Goal: Task Accomplishment & Management: Complete application form

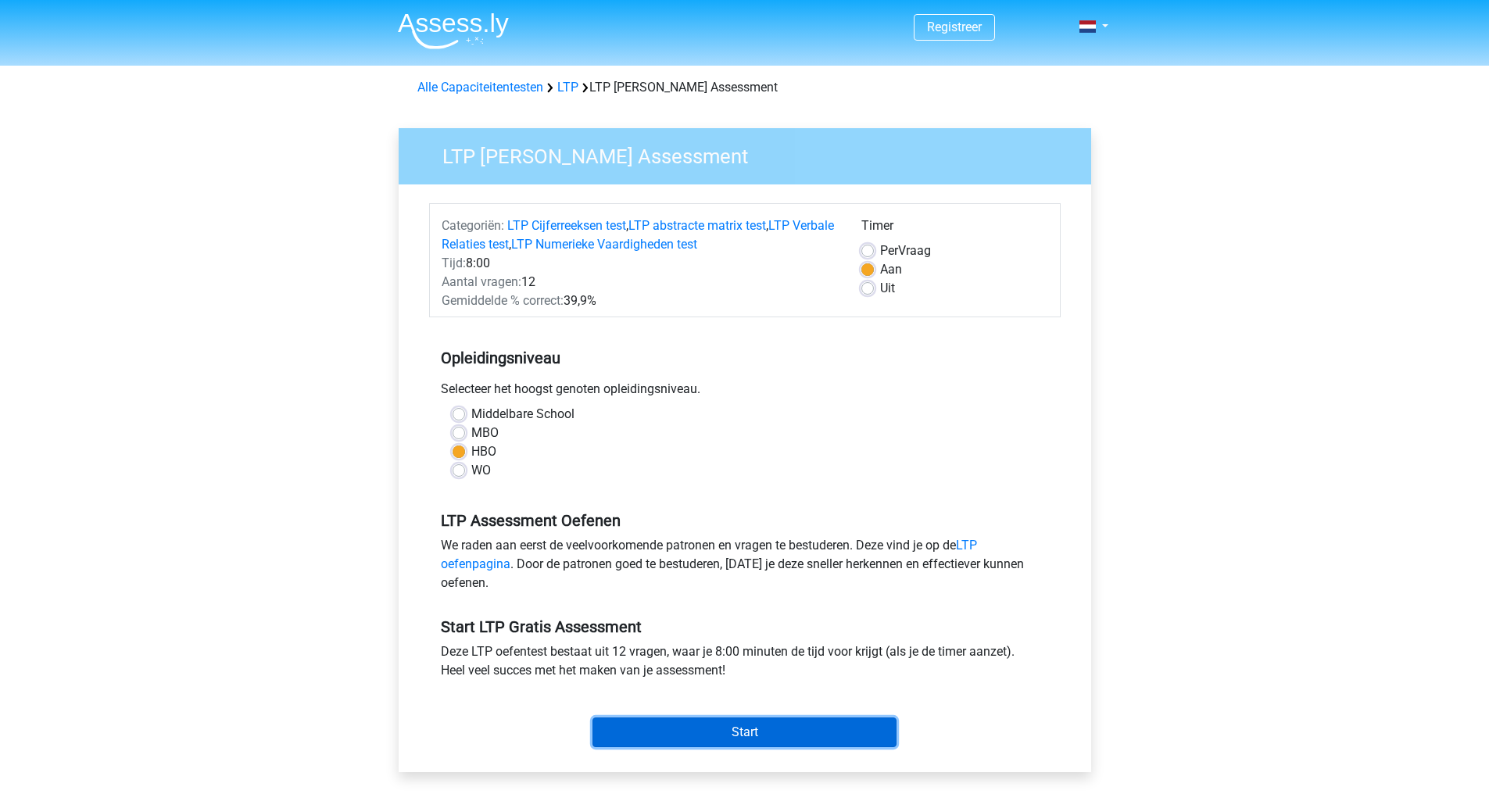
click at [783, 731] on input "Start" at bounding box center [744, 733] width 304 height 30
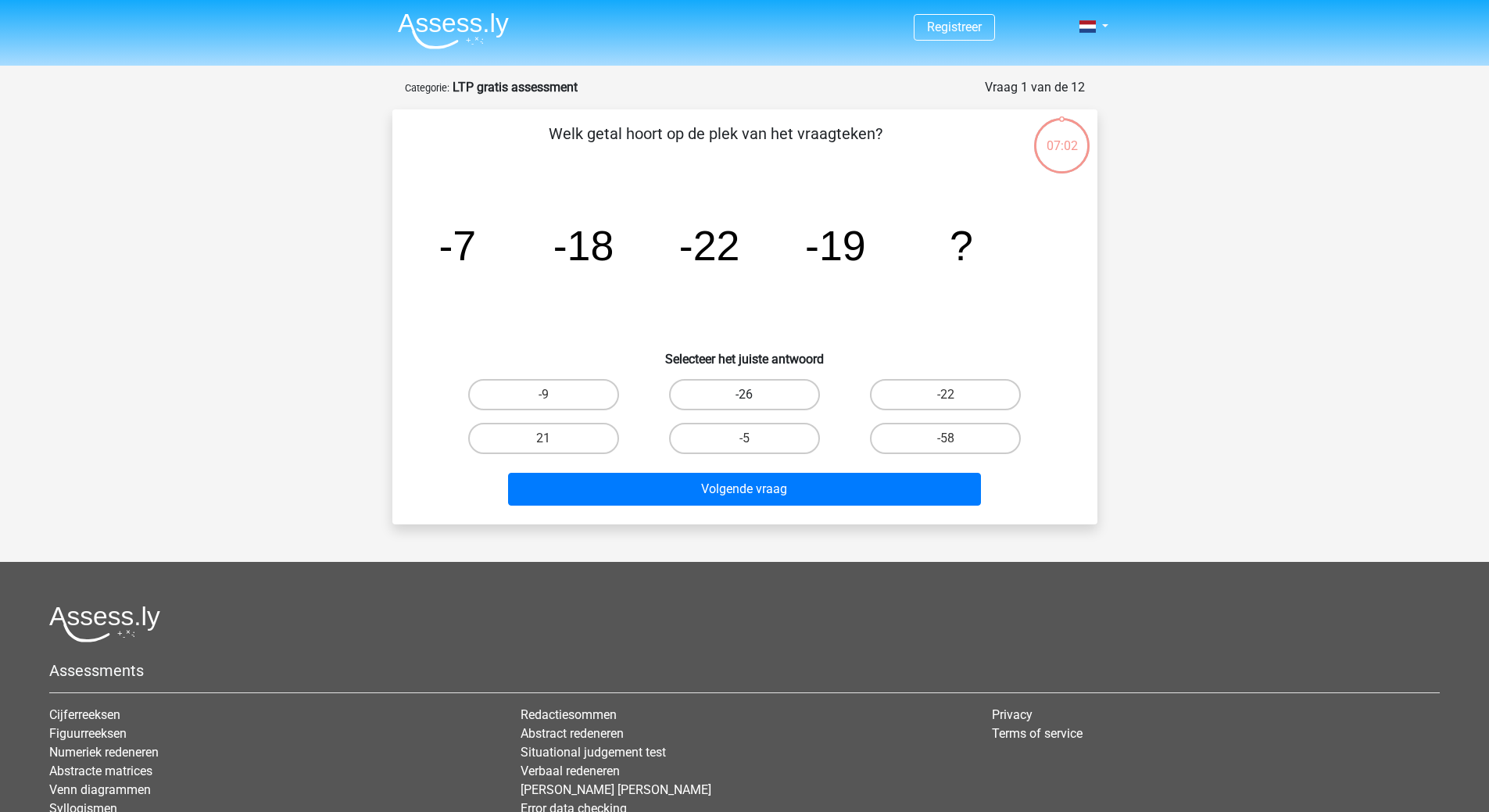
click at [782, 387] on label "-26" at bounding box center [744, 394] width 151 height 31
click at [755, 395] on input "-26" at bounding box center [749, 400] width 10 height 10
radio input "true"
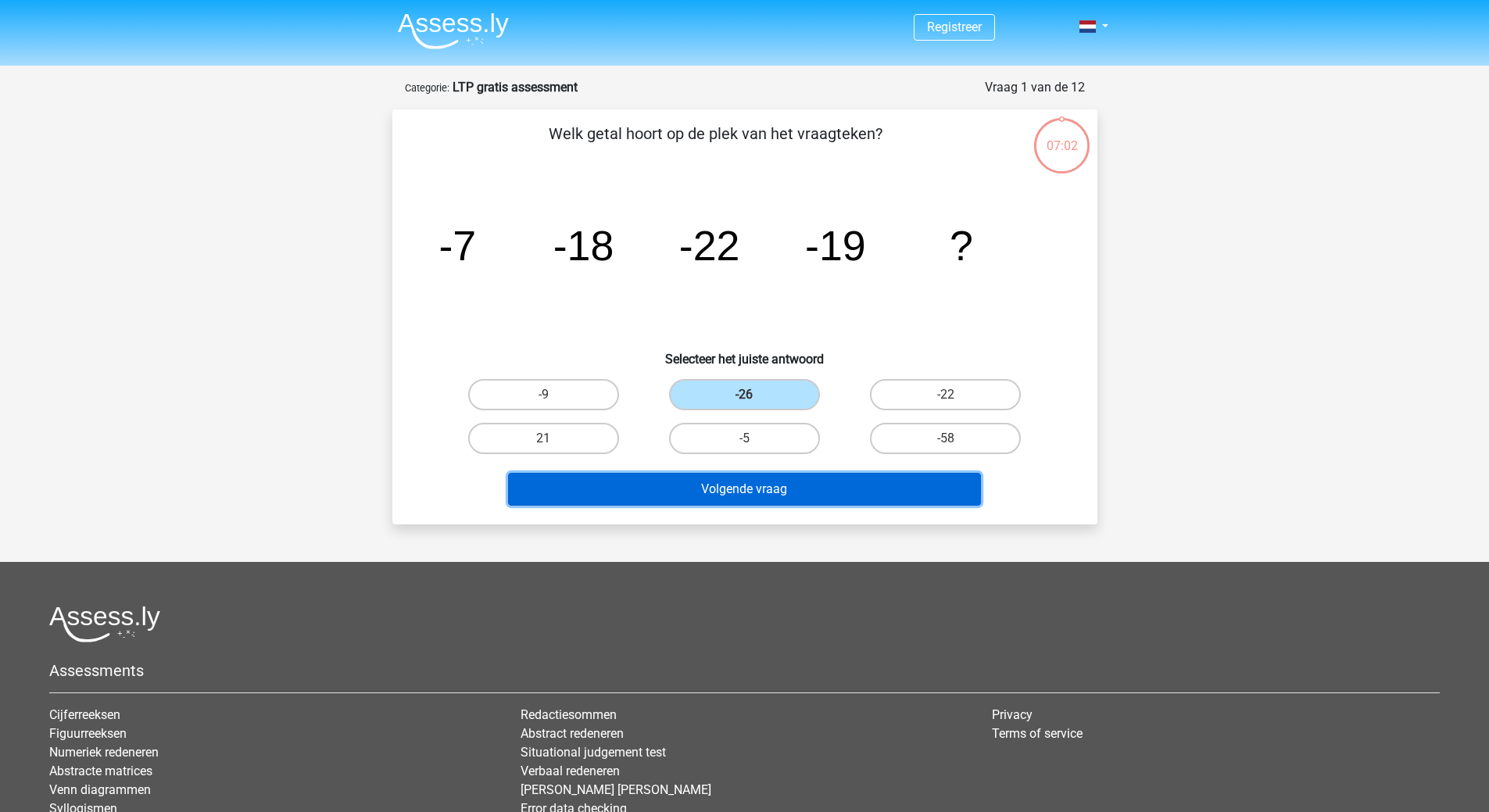
click at [773, 502] on button "Volgende vraag" at bounding box center [744, 489] width 473 height 33
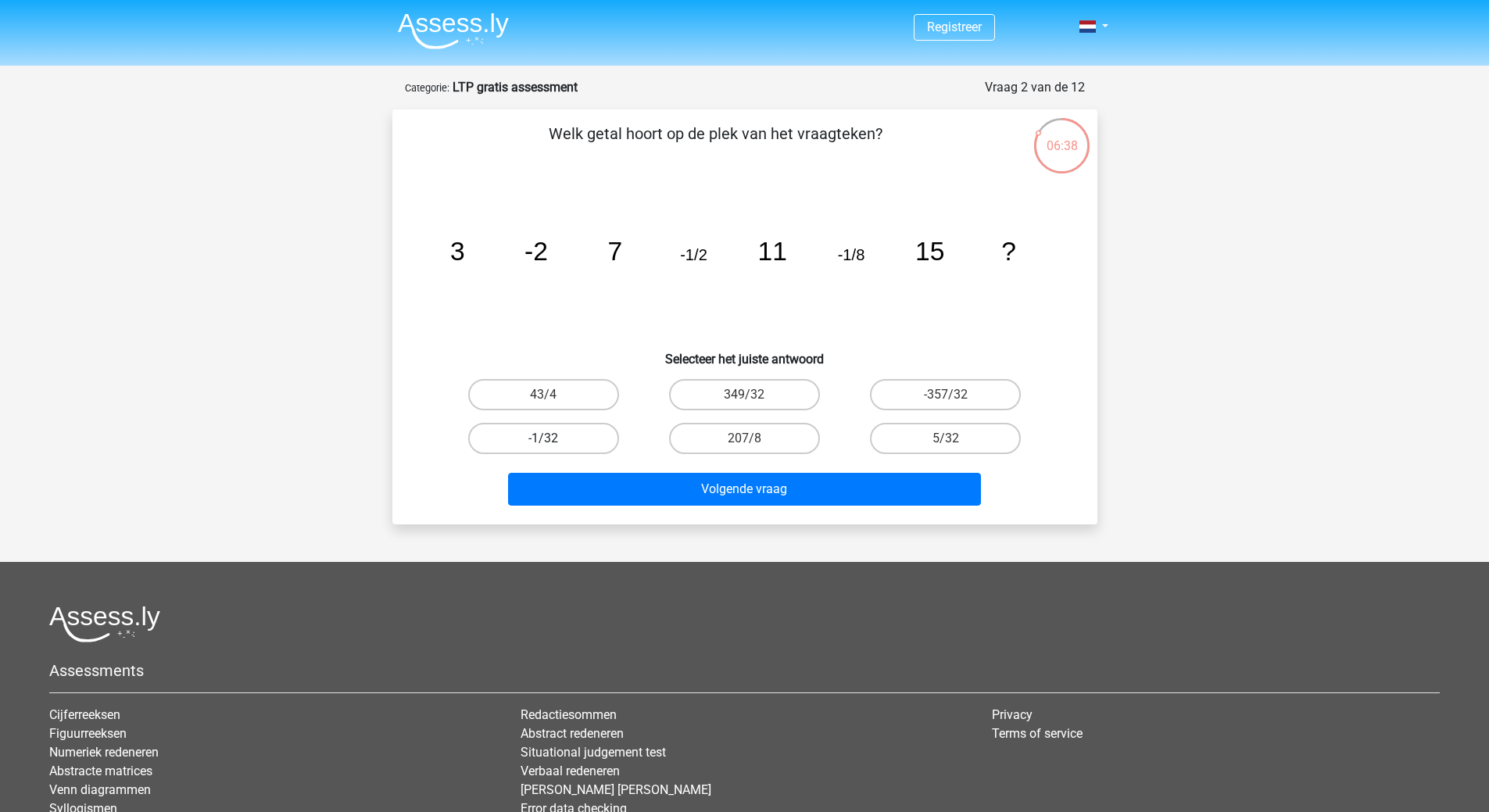
click at [567, 434] on label "-1/32" at bounding box center [544, 438] width 151 height 31
click at [554, 438] on input "-1/32" at bounding box center [548, 443] width 10 height 10
radio input "true"
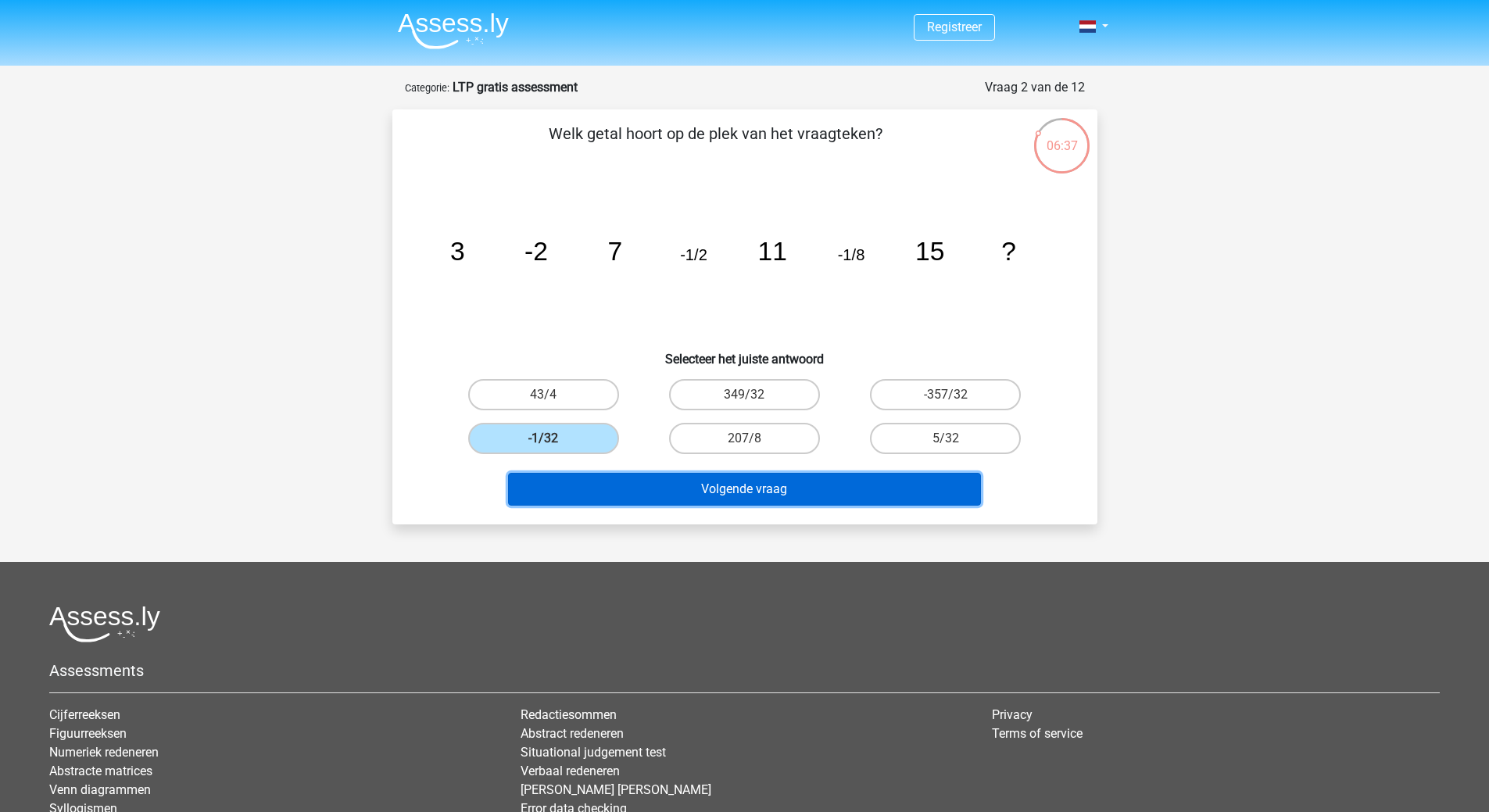
click at [791, 489] on button "Volgende vraag" at bounding box center [744, 489] width 473 height 33
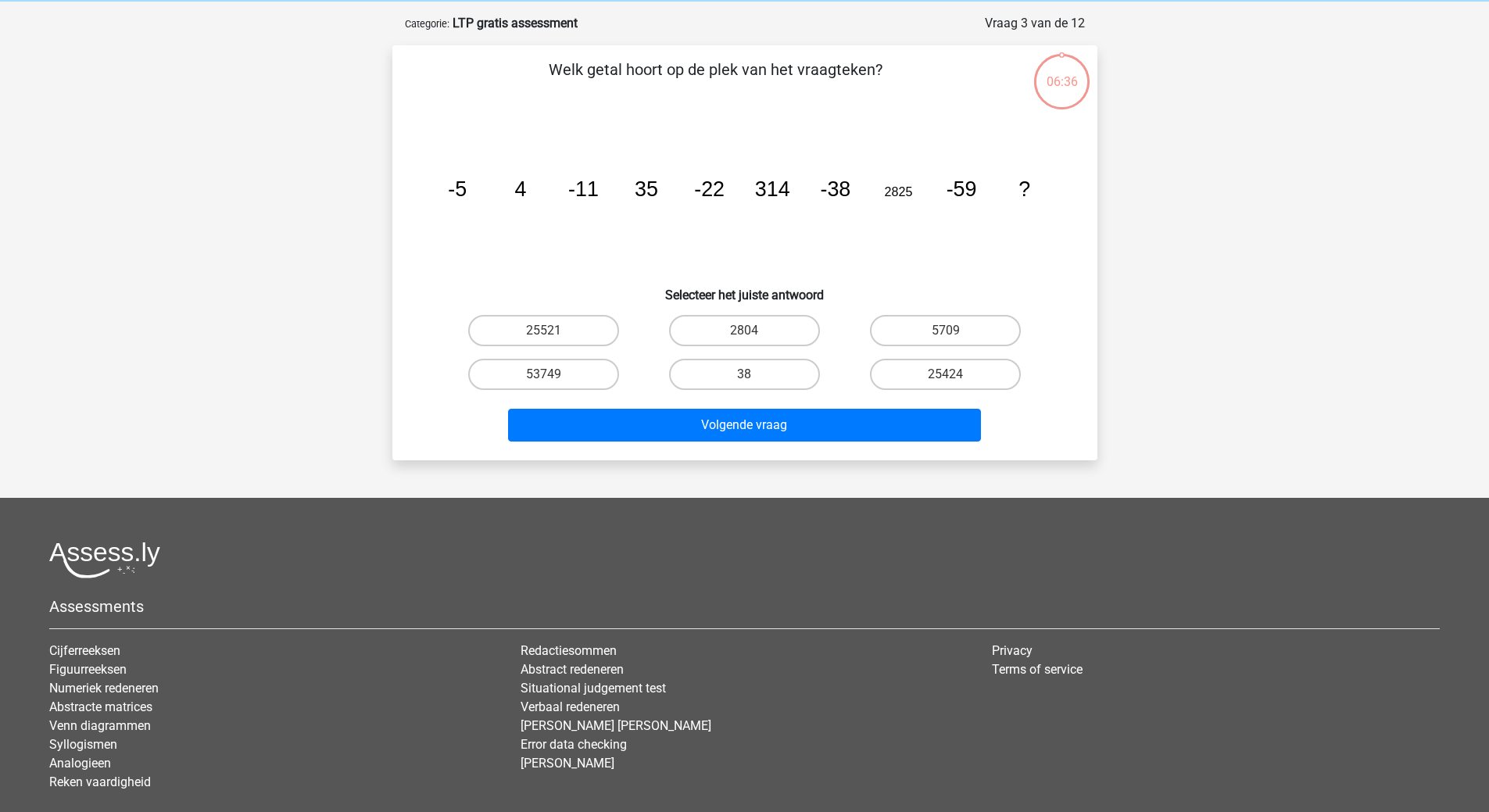
scroll to position [78, 0]
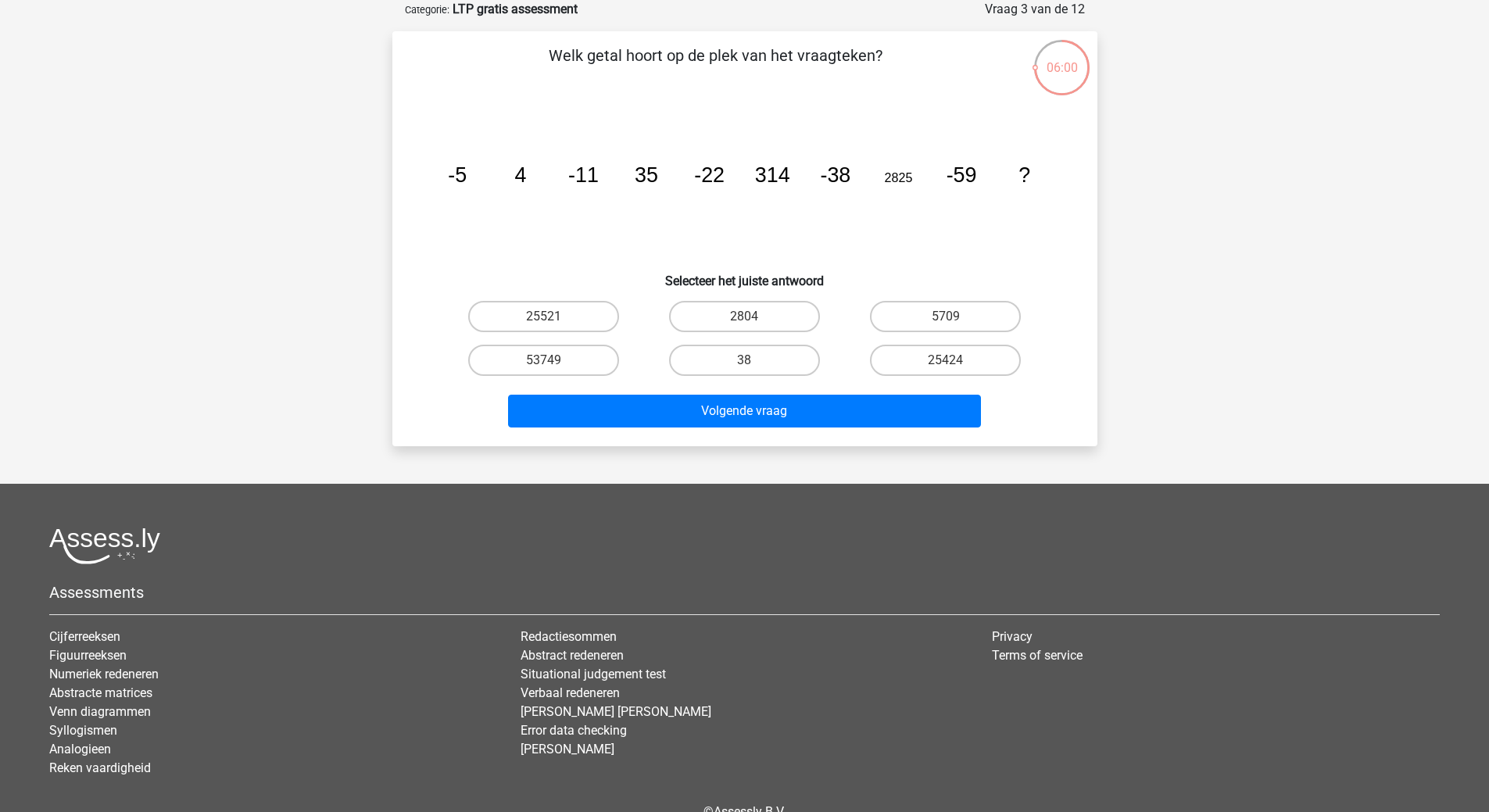
click at [956, 365] on input "25424" at bounding box center [951, 365] width 10 height 10
radio input "true"
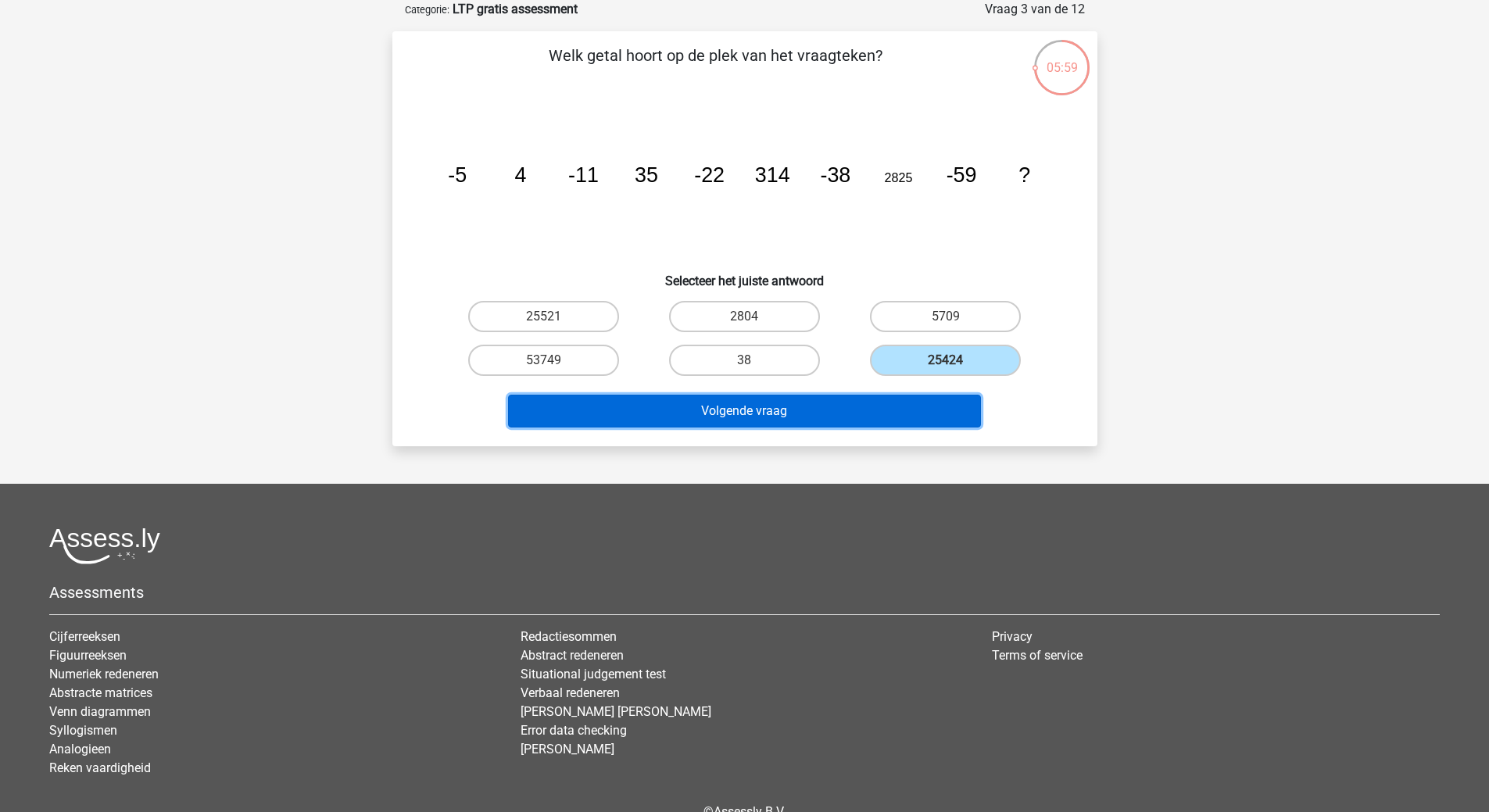
click at [803, 406] on button "Volgende vraag" at bounding box center [744, 411] width 473 height 33
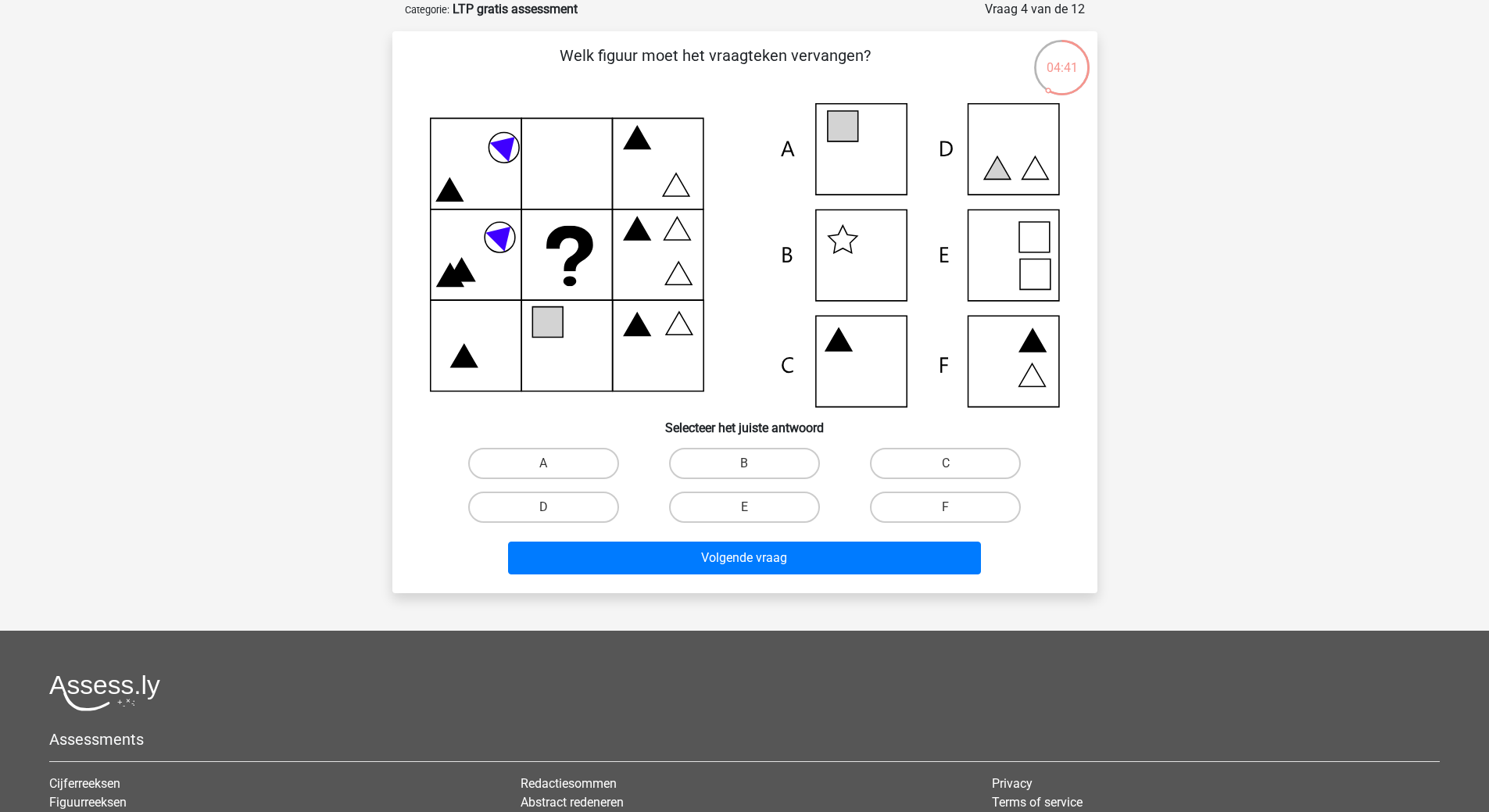
click at [888, 137] on icon at bounding box center [744, 255] width 630 height 304
click at [1021, 243] on icon at bounding box center [744, 255] width 630 height 304
click at [787, 512] on label "E" at bounding box center [744, 507] width 151 height 31
click at [755, 512] on input "E" at bounding box center [749, 512] width 10 height 10
radio input "true"
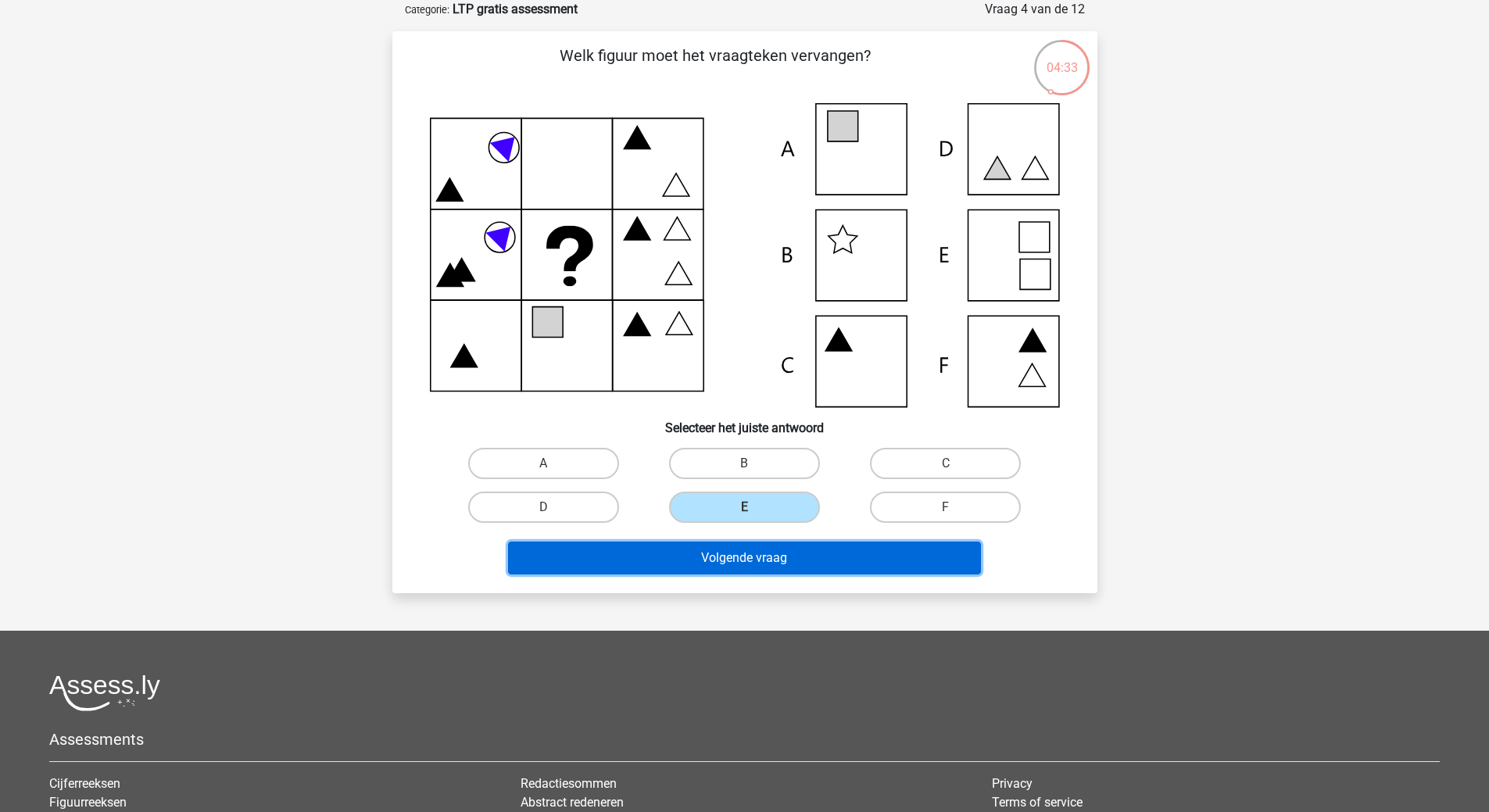
click at [755, 573] on button "Volgende vraag" at bounding box center [744, 558] width 473 height 33
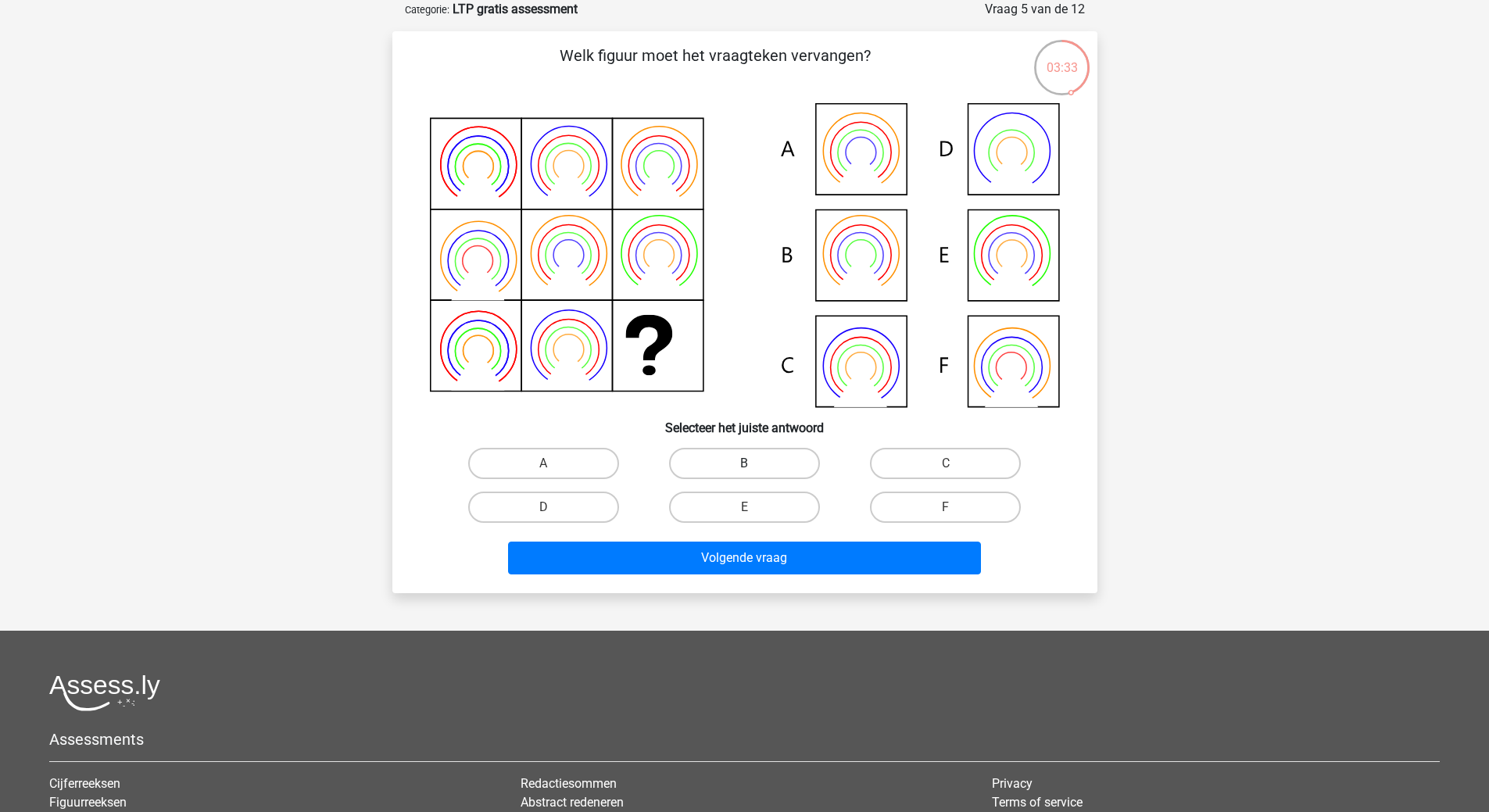
click at [745, 458] on label "B" at bounding box center [744, 463] width 151 height 31
click at [745, 464] on input "B" at bounding box center [749, 468] width 10 height 10
radio input "true"
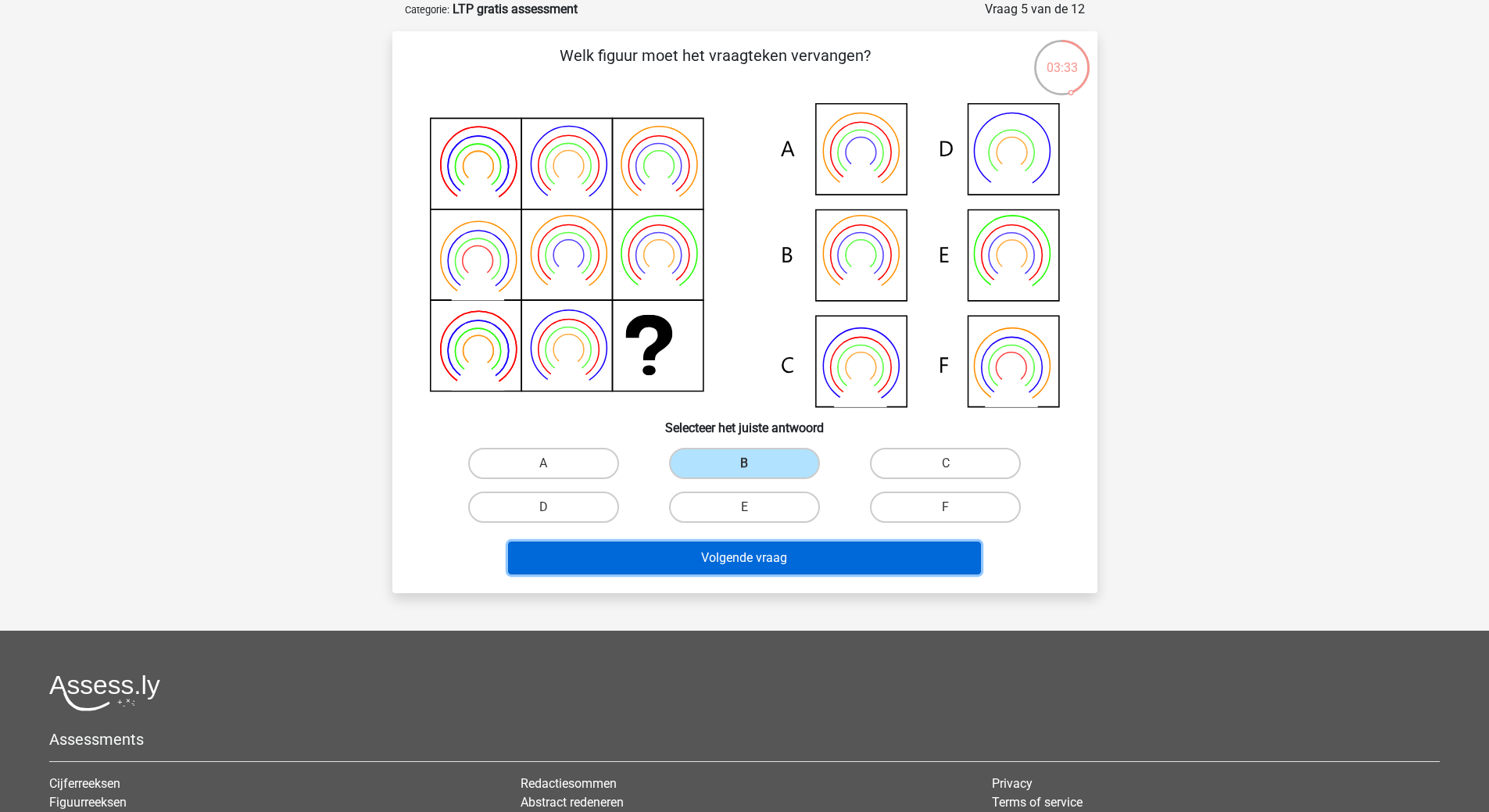
click at [728, 559] on button "Volgende vraag" at bounding box center [744, 558] width 473 height 33
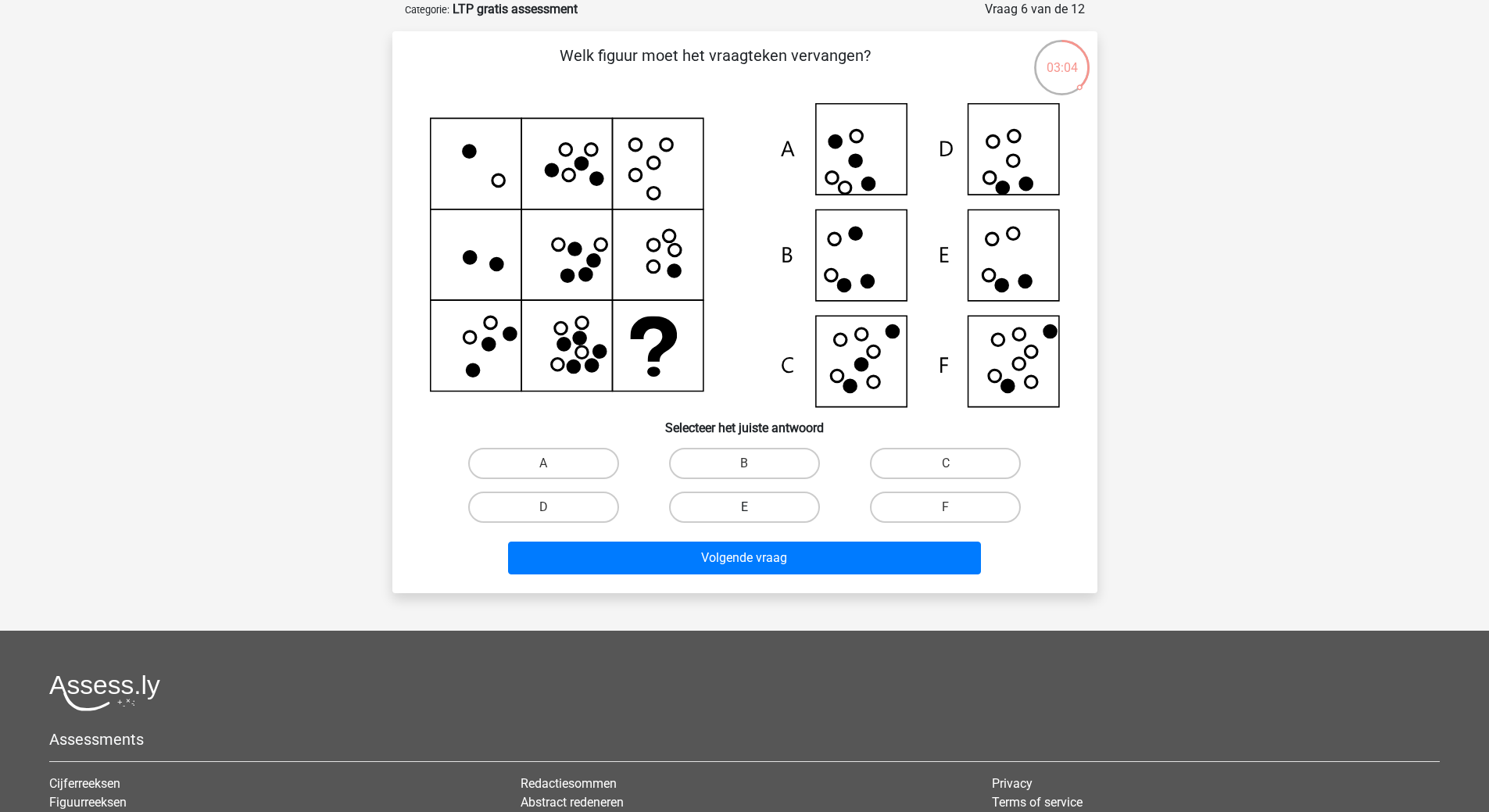
click at [743, 498] on label "E" at bounding box center [744, 507] width 151 height 31
click at [744, 507] on input "E" at bounding box center [749, 512] width 10 height 10
radio input "true"
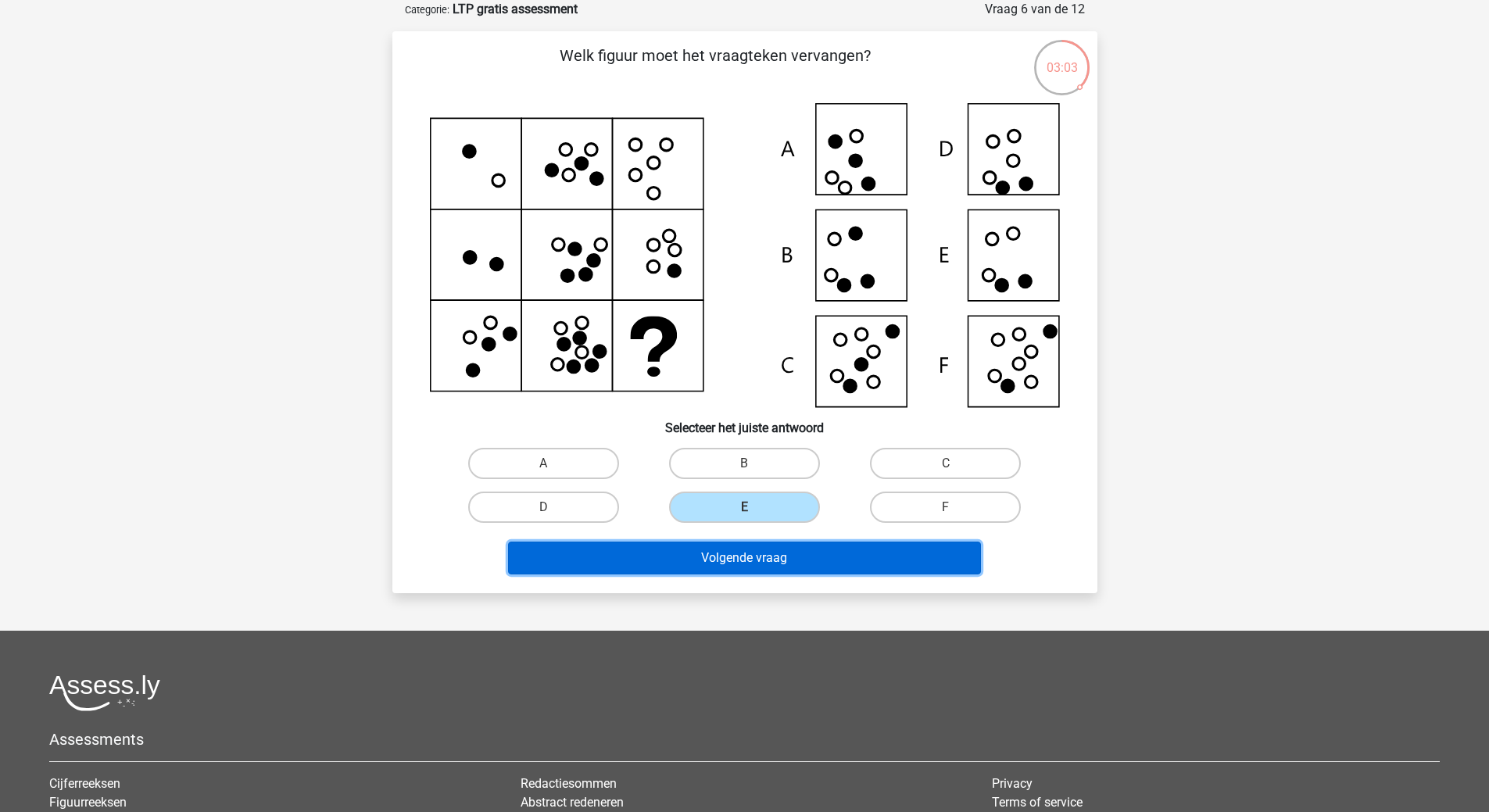
click at [728, 552] on button "Volgende vraag" at bounding box center [744, 558] width 473 height 33
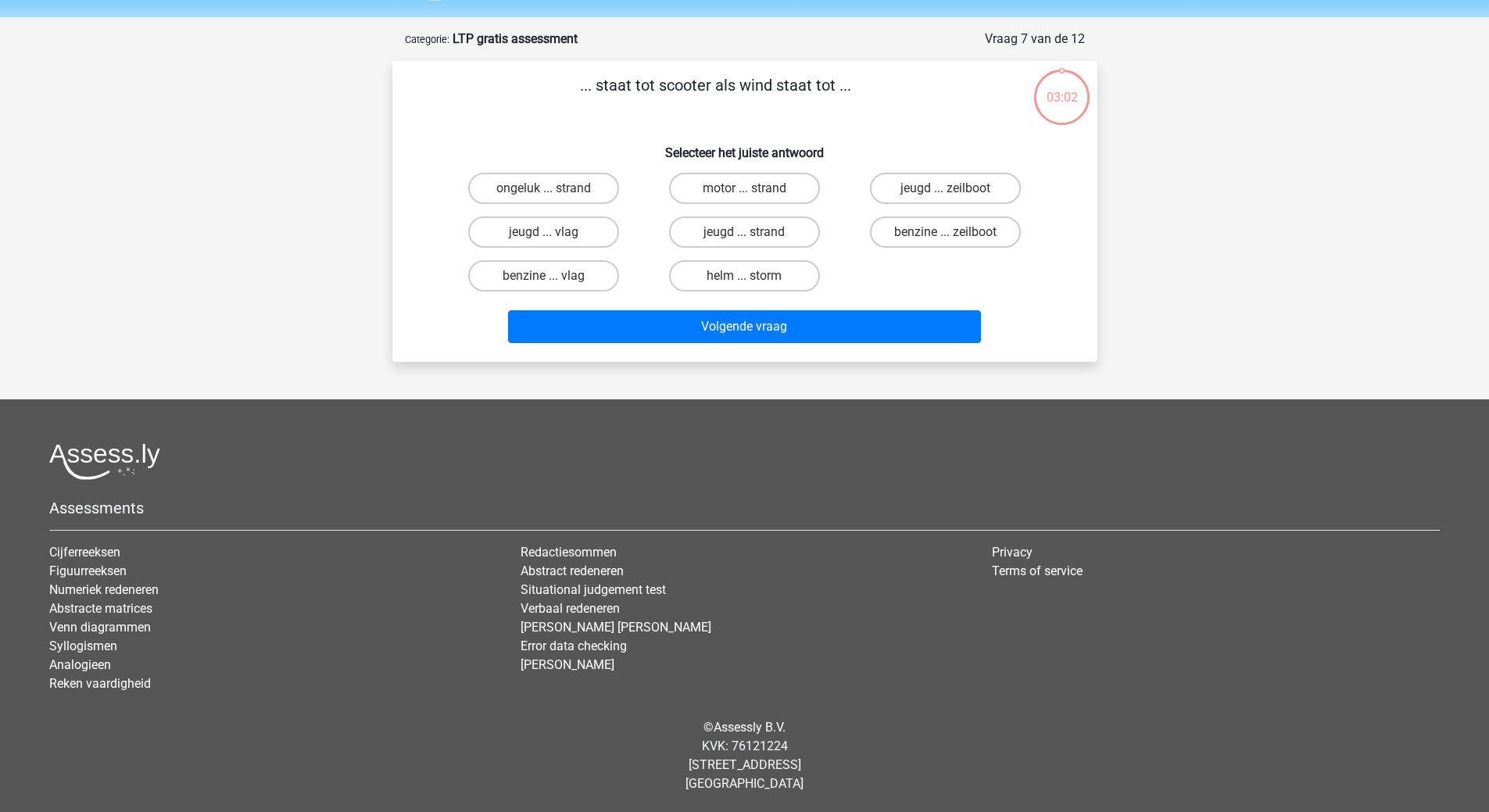
scroll to position [49, 0]
click at [574, 272] on label "benzine ... vlag" at bounding box center [544, 275] width 151 height 31
click at [554, 276] on input "benzine ... vlag" at bounding box center [548, 281] width 10 height 10
radio input "true"
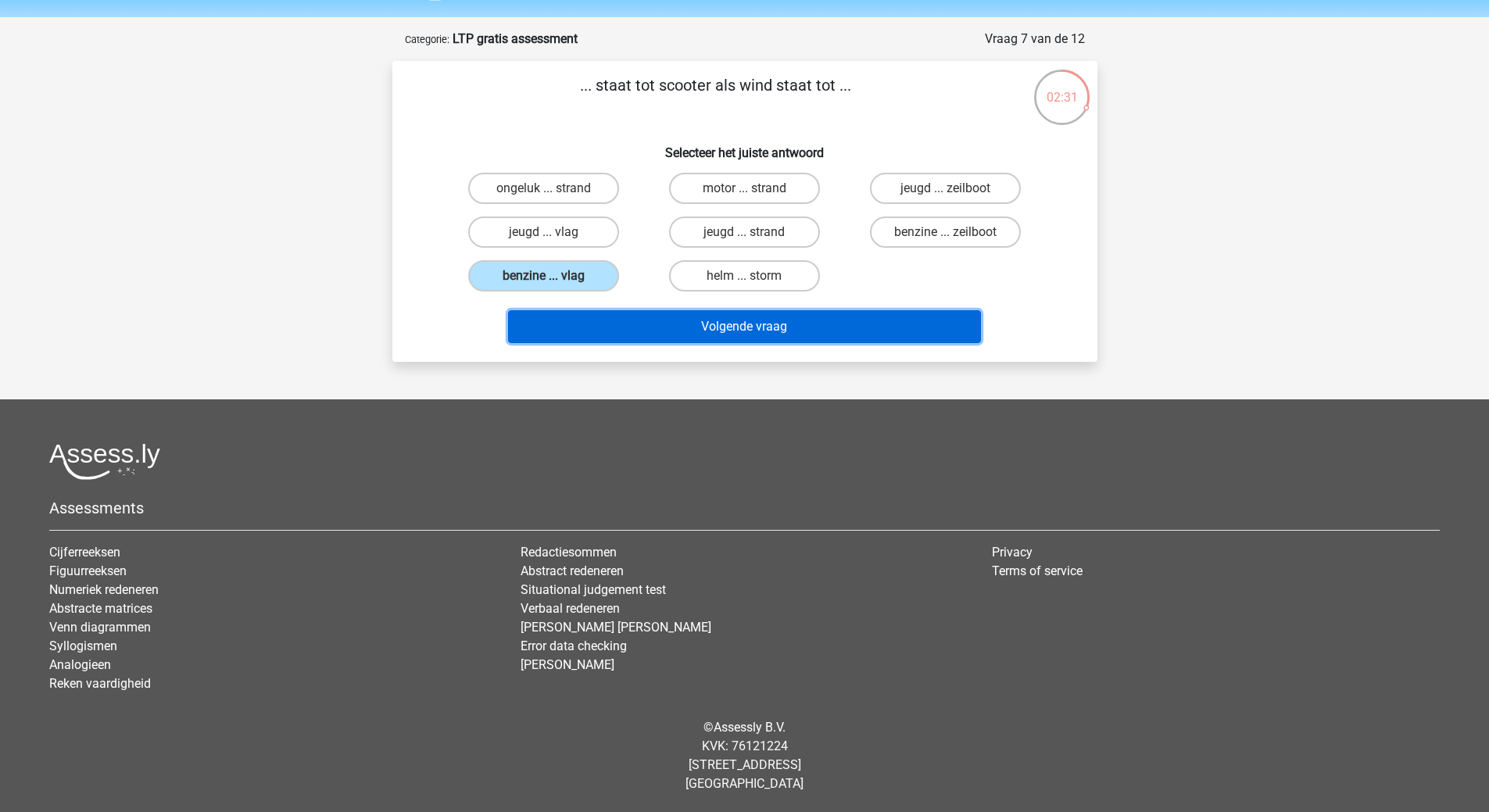
click at [778, 315] on button "Volgende vraag" at bounding box center [744, 327] width 473 height 33
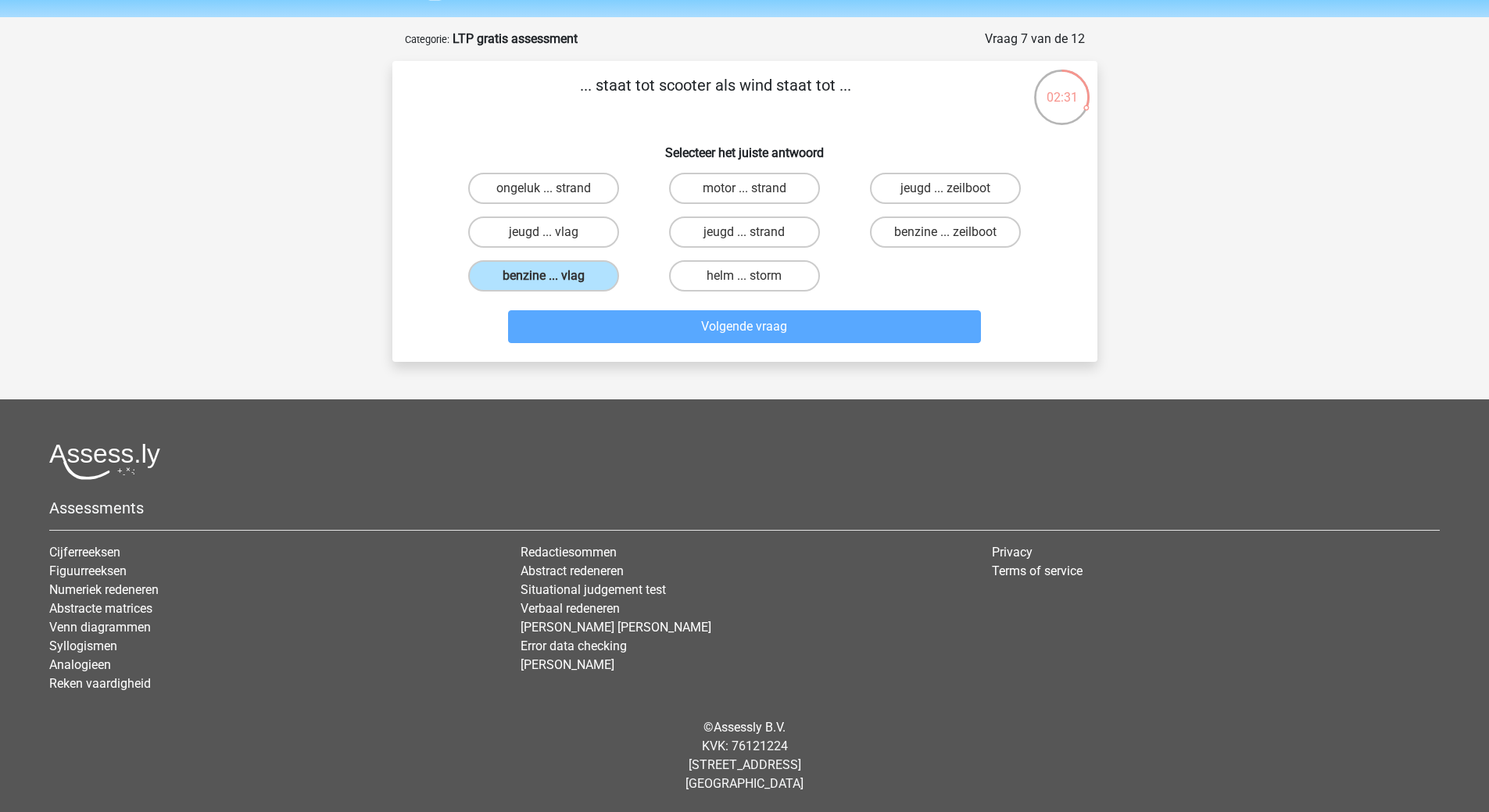
scroll to position [68, 0]
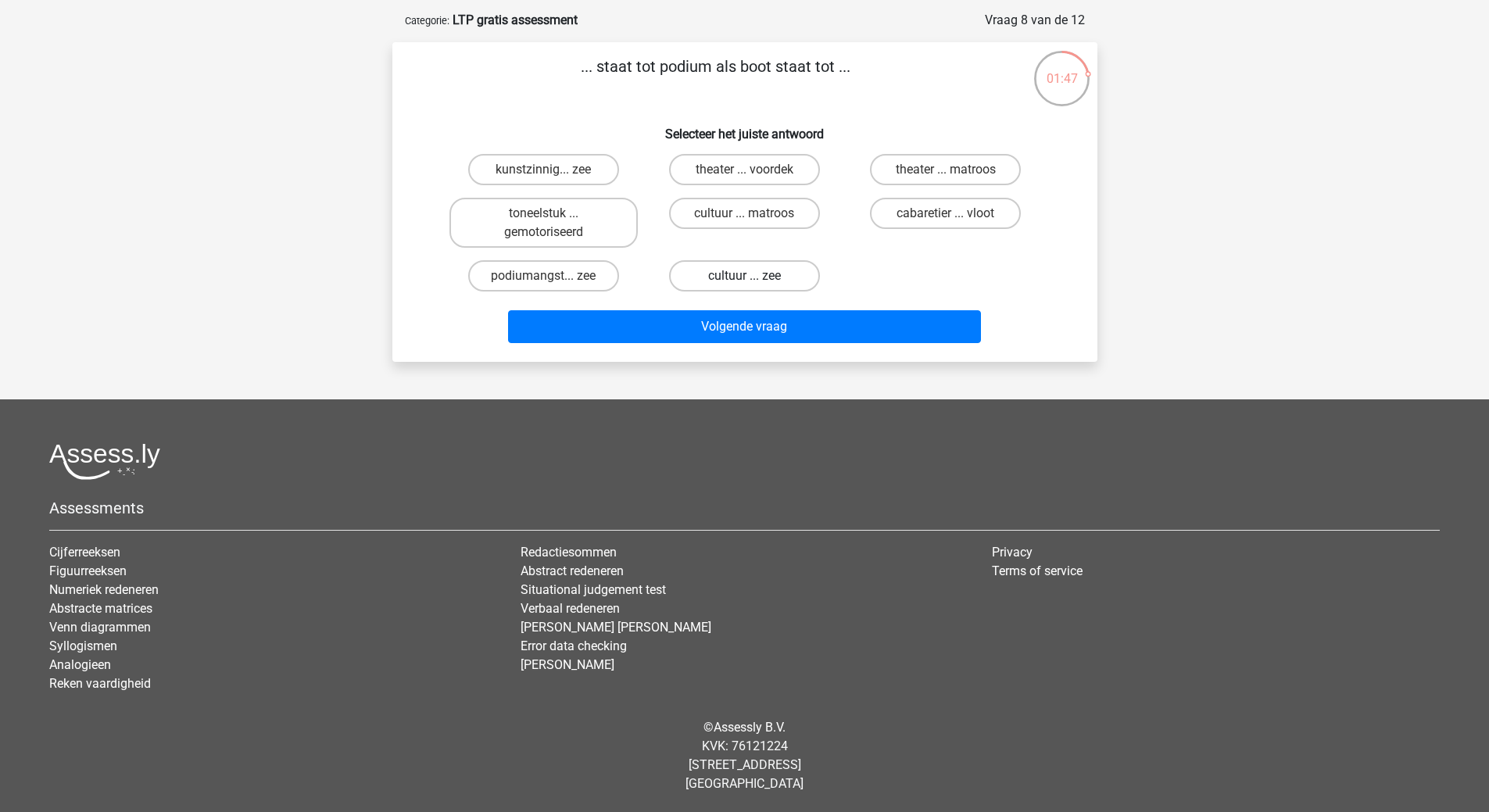
click at [741, 265] on label "cultuur ... zee" at bounding box center [744, 275] width 151 height 31
click at [744, 276] on input "cultuur ... zee" at bounding box center [749, 281] width 10 height 10
radio input "true"
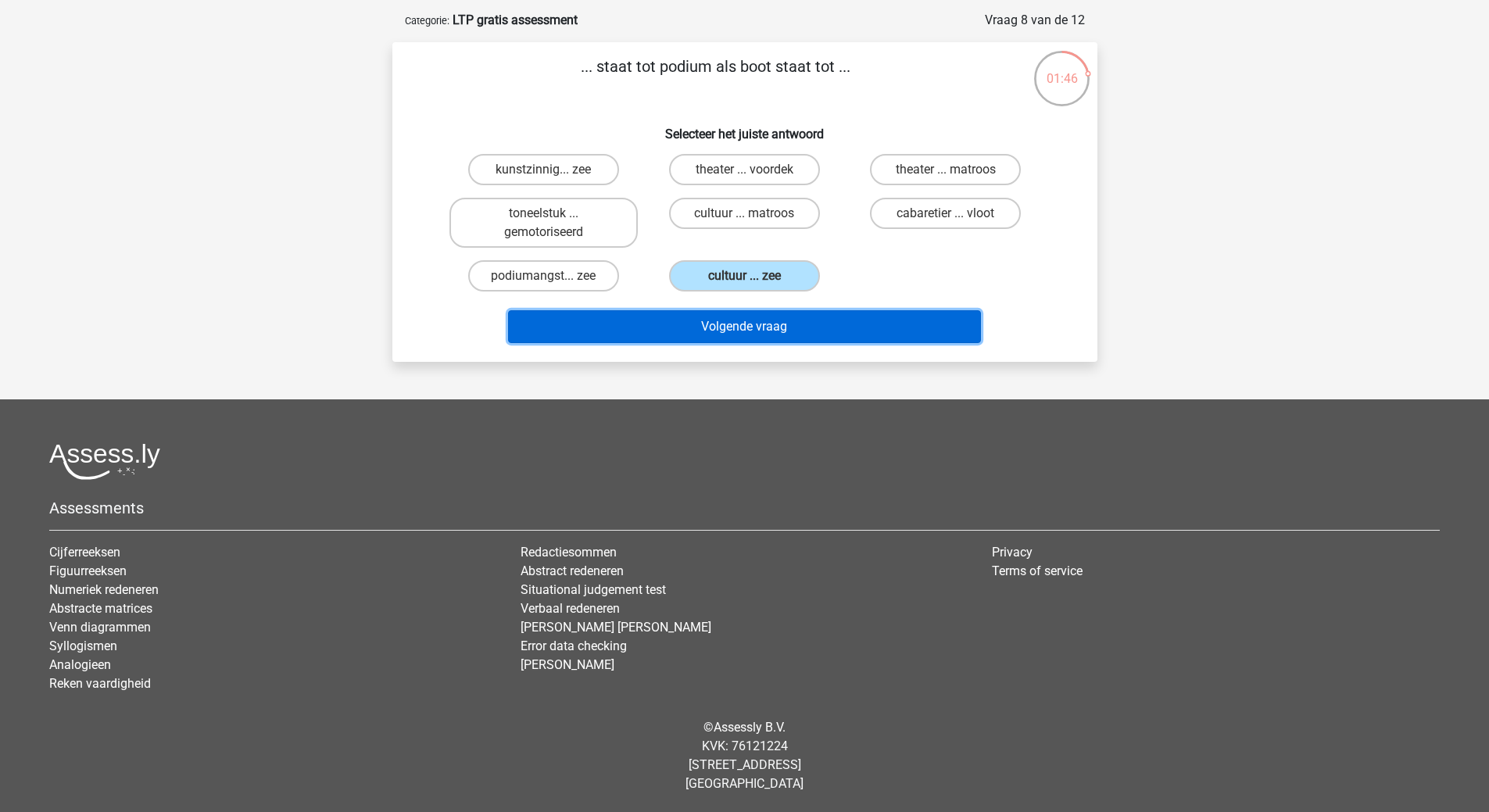
click at [738, 320] on button "Volgende vraag" at bounding box center [744, 327] width 473 height 33
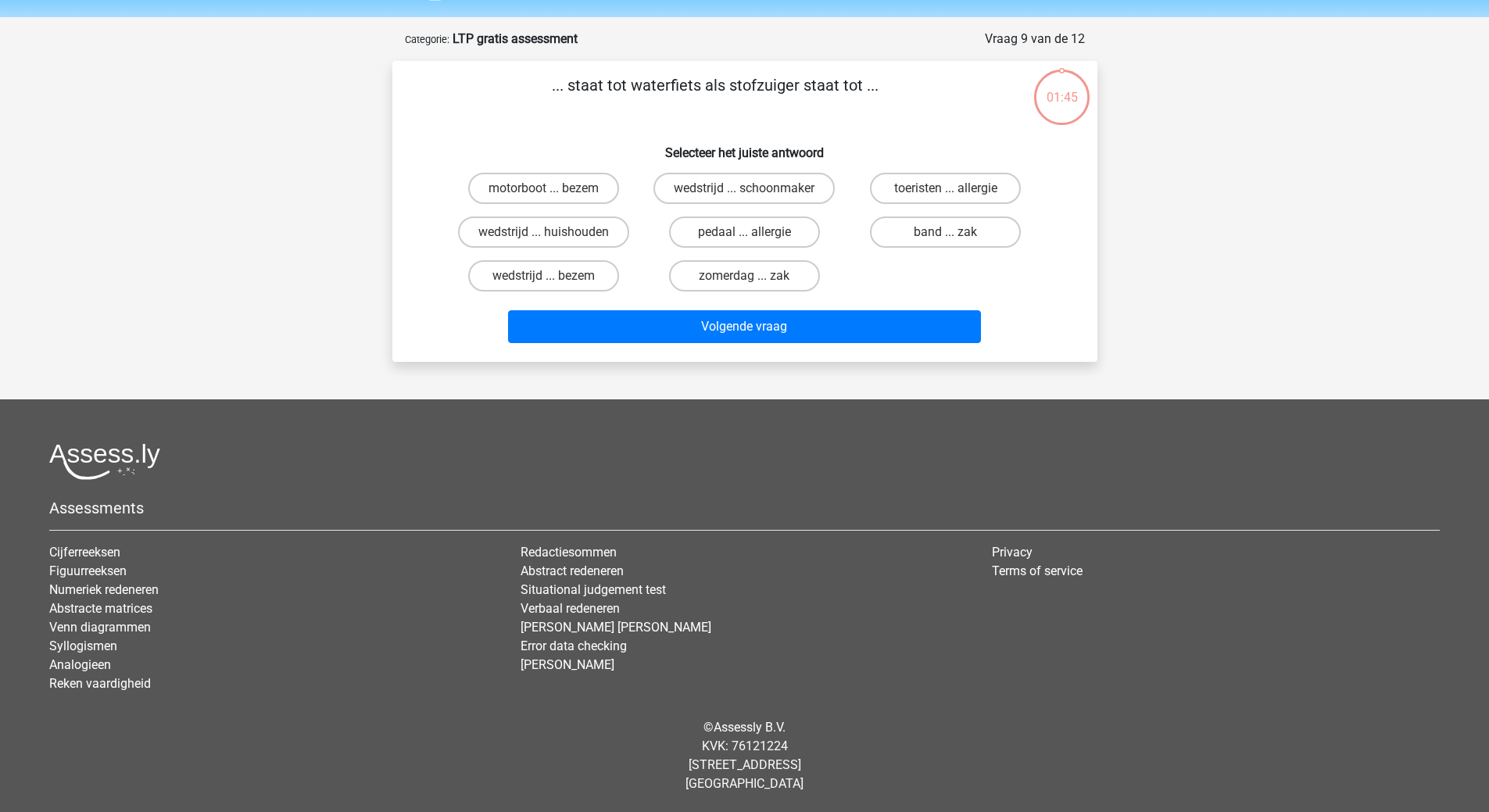
scroll to position [49, 0]
click at [540, 183] on label "motorboot ... bezem" at bounding box center [544, 188] width 151 height 31
click at [544, 189] on input "motorboot ... bezem" at bounding box center [548, 193] width 10 height 10
radio input "true"
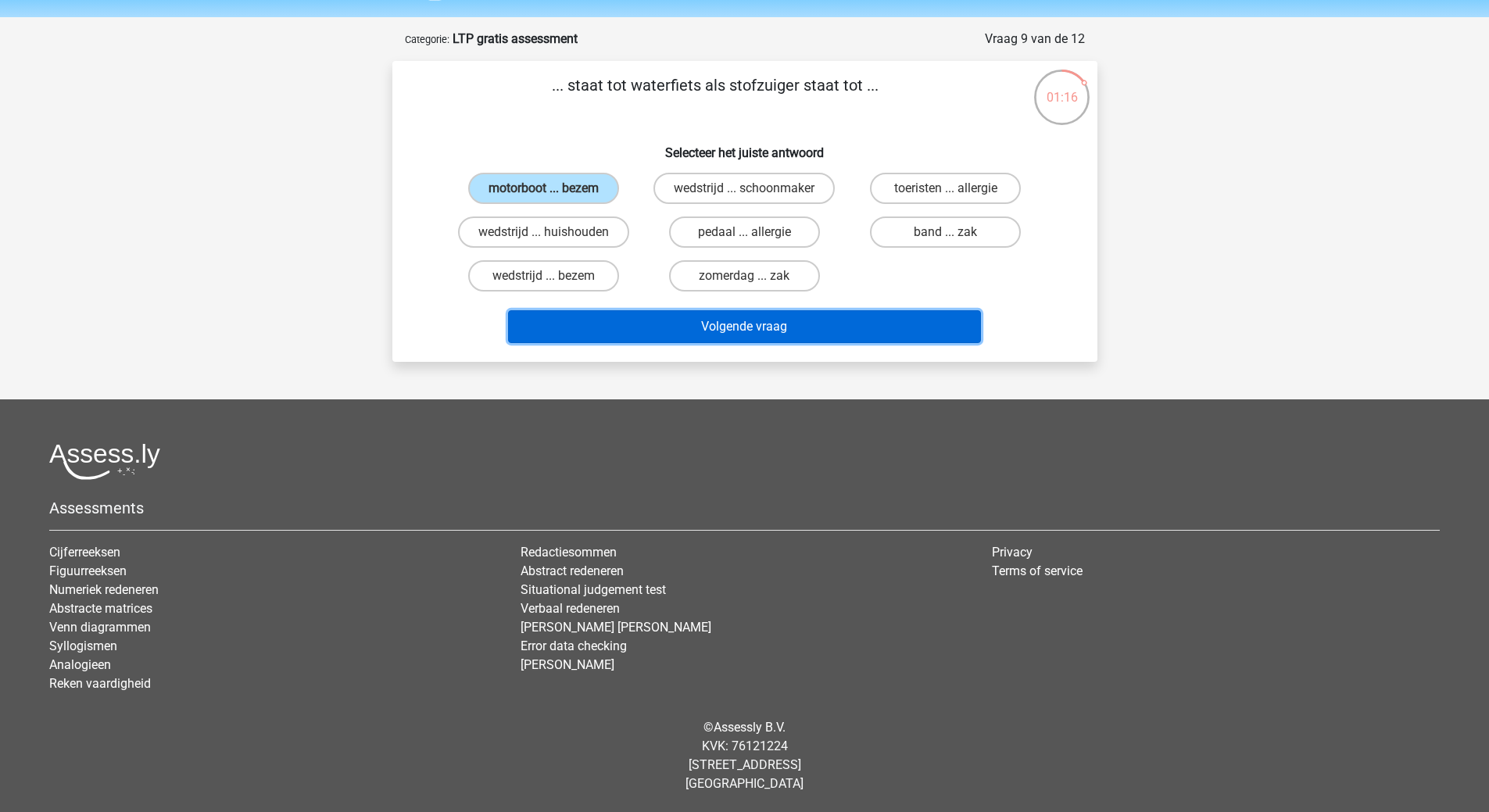
click at [778, 317] on button "Volgende vraag" at bounding box center [744, 327] width 473 height 33
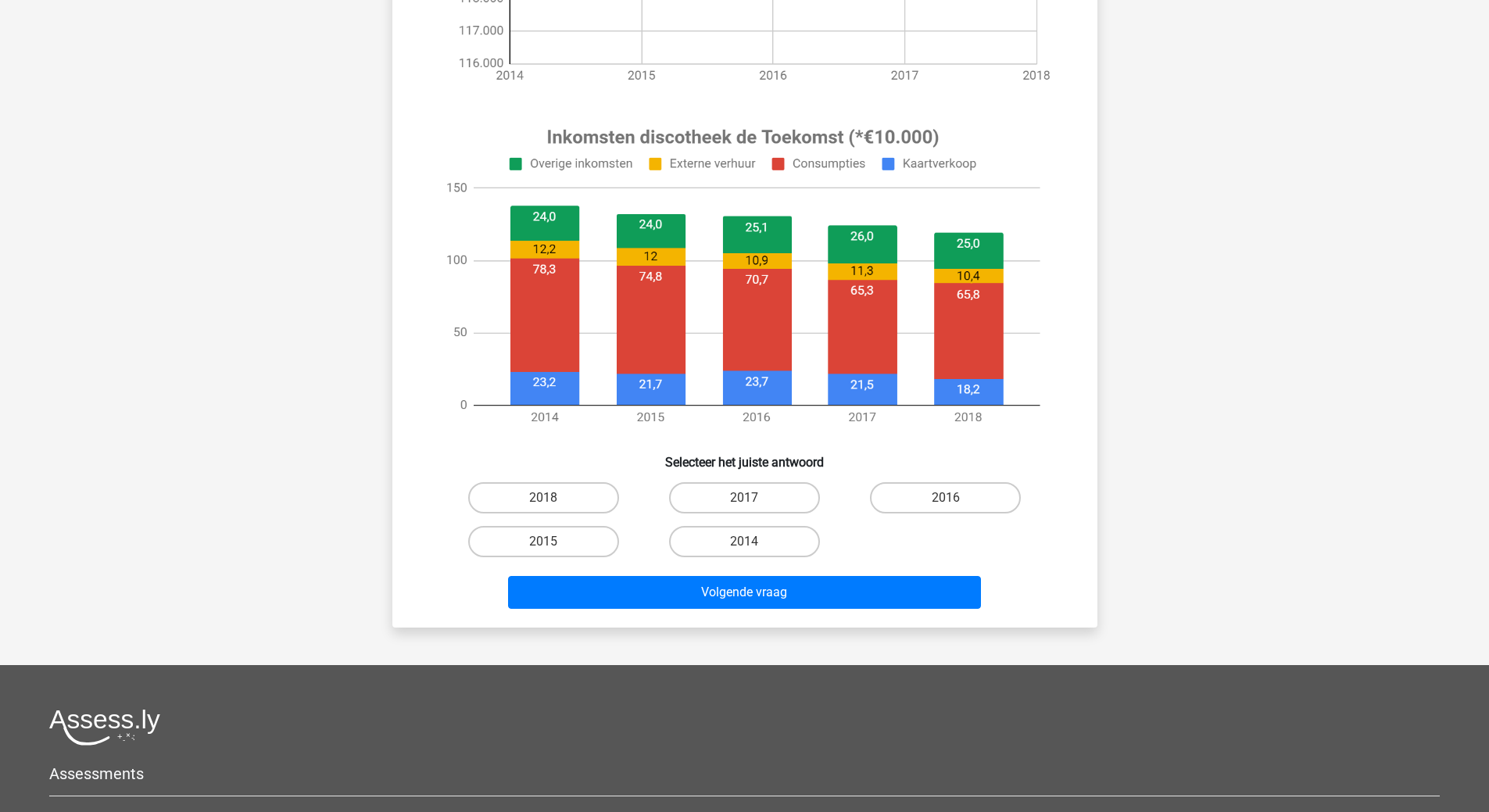
scroll to position [423, 0]
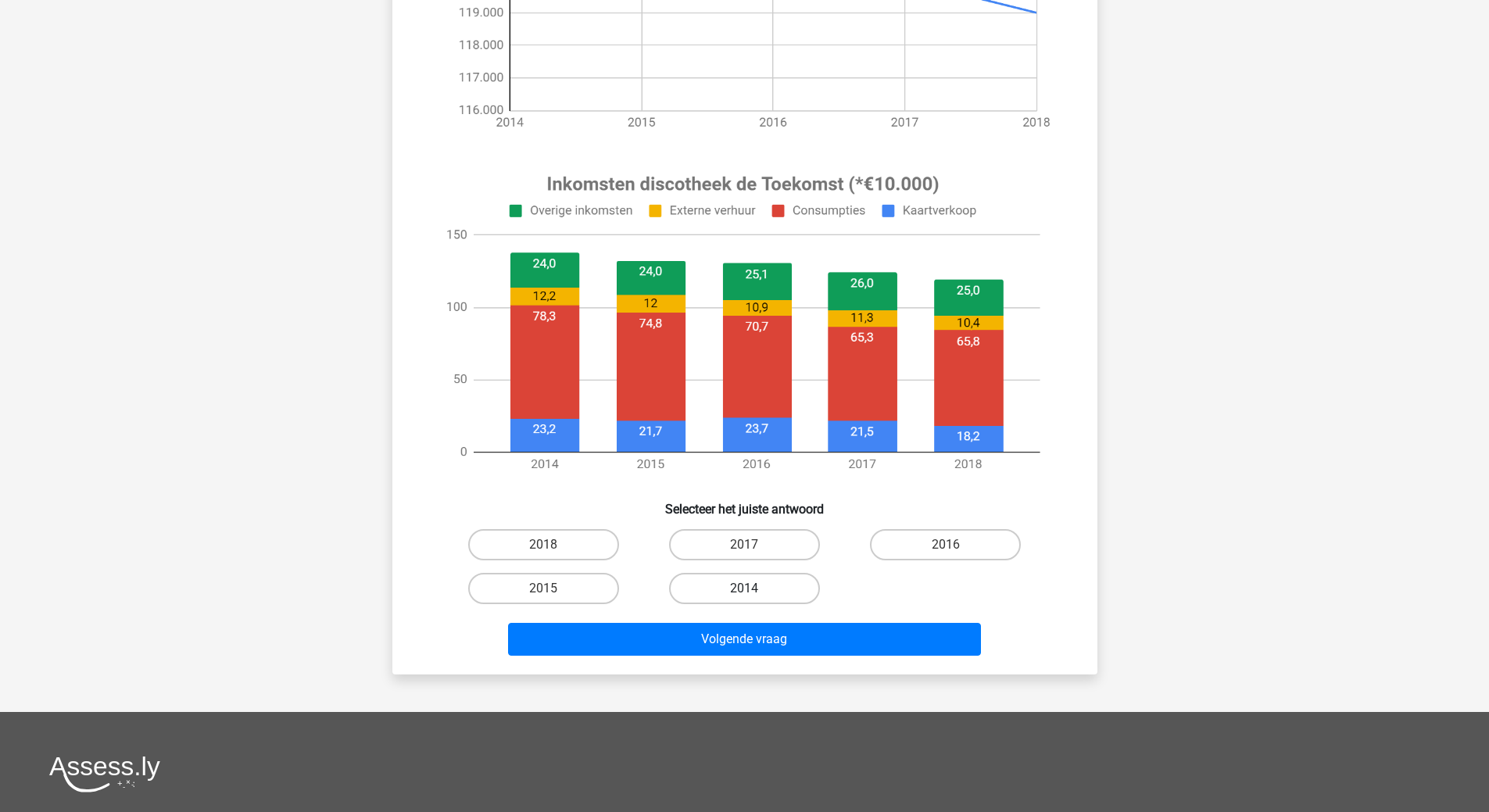
click at [742, 587] on label "2014" at bounding box center [744, 588] width 151 height 31
click at [744, 589] on input "2014" at bounding box center [749, 593] width 10 height 10
radio input "true"
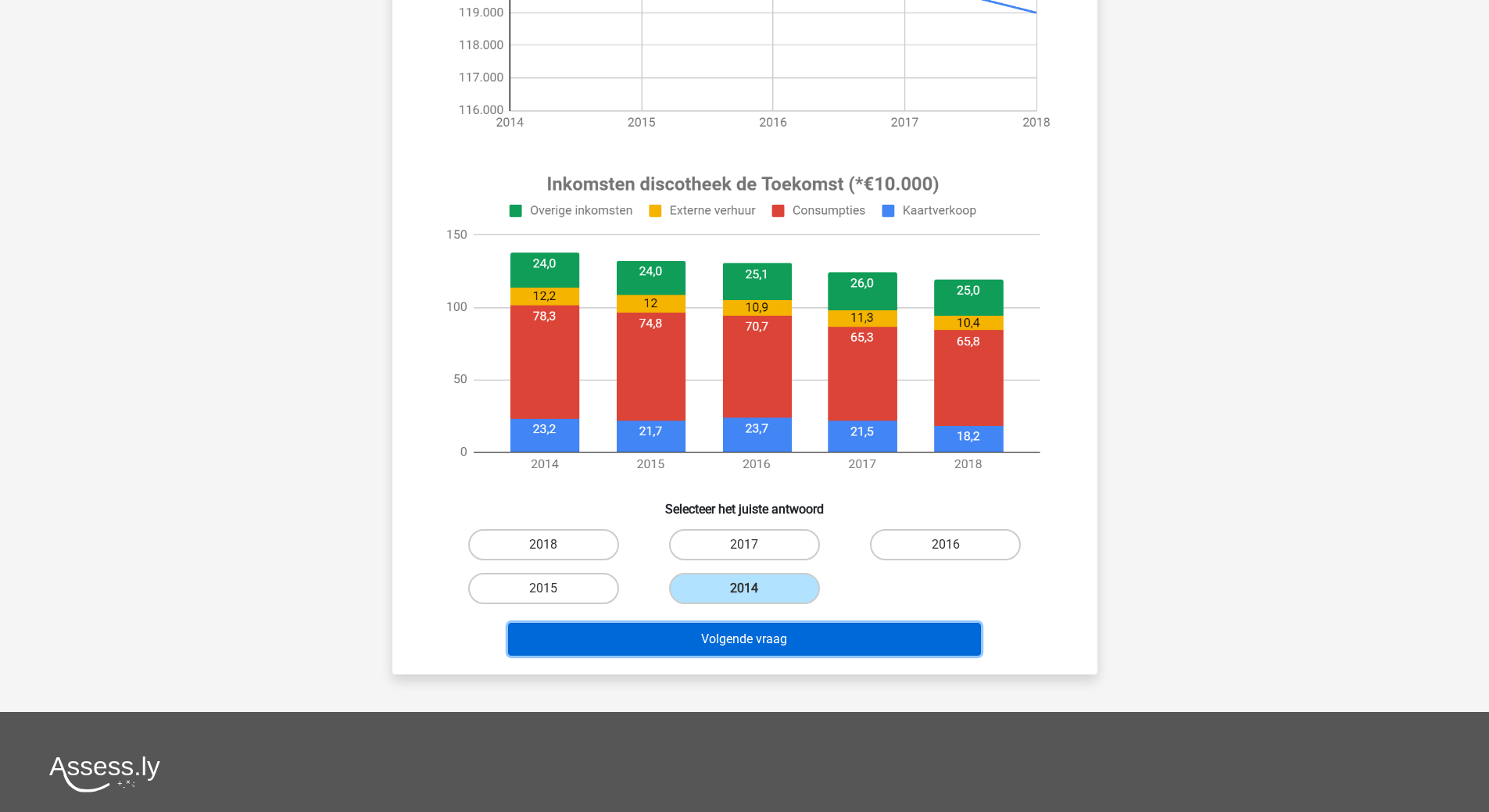
click at [740, 638] on button "Volgende vraag" at bounding box center [744, 639] width 473 height 33
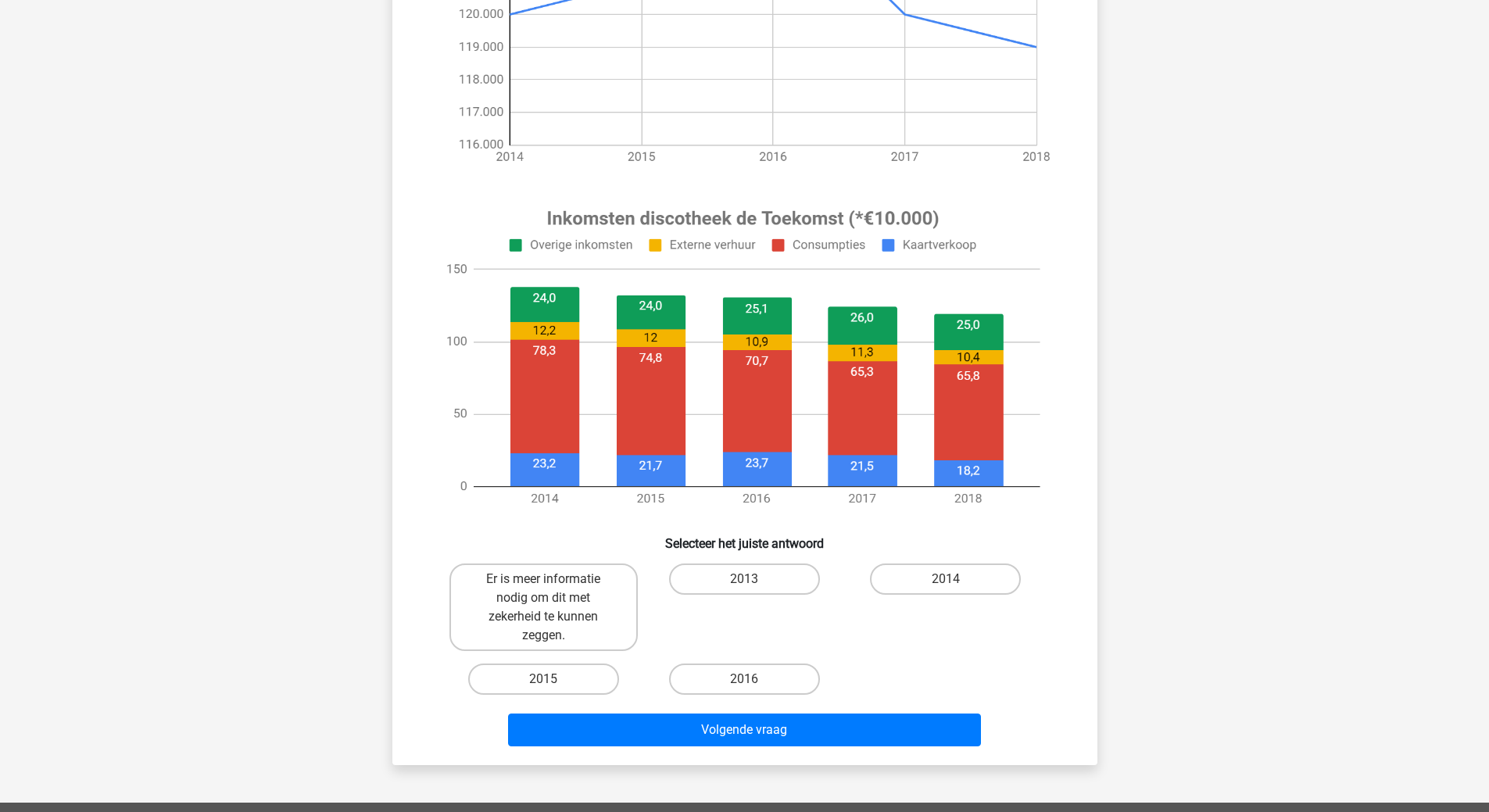
scroll to position [391, 0]
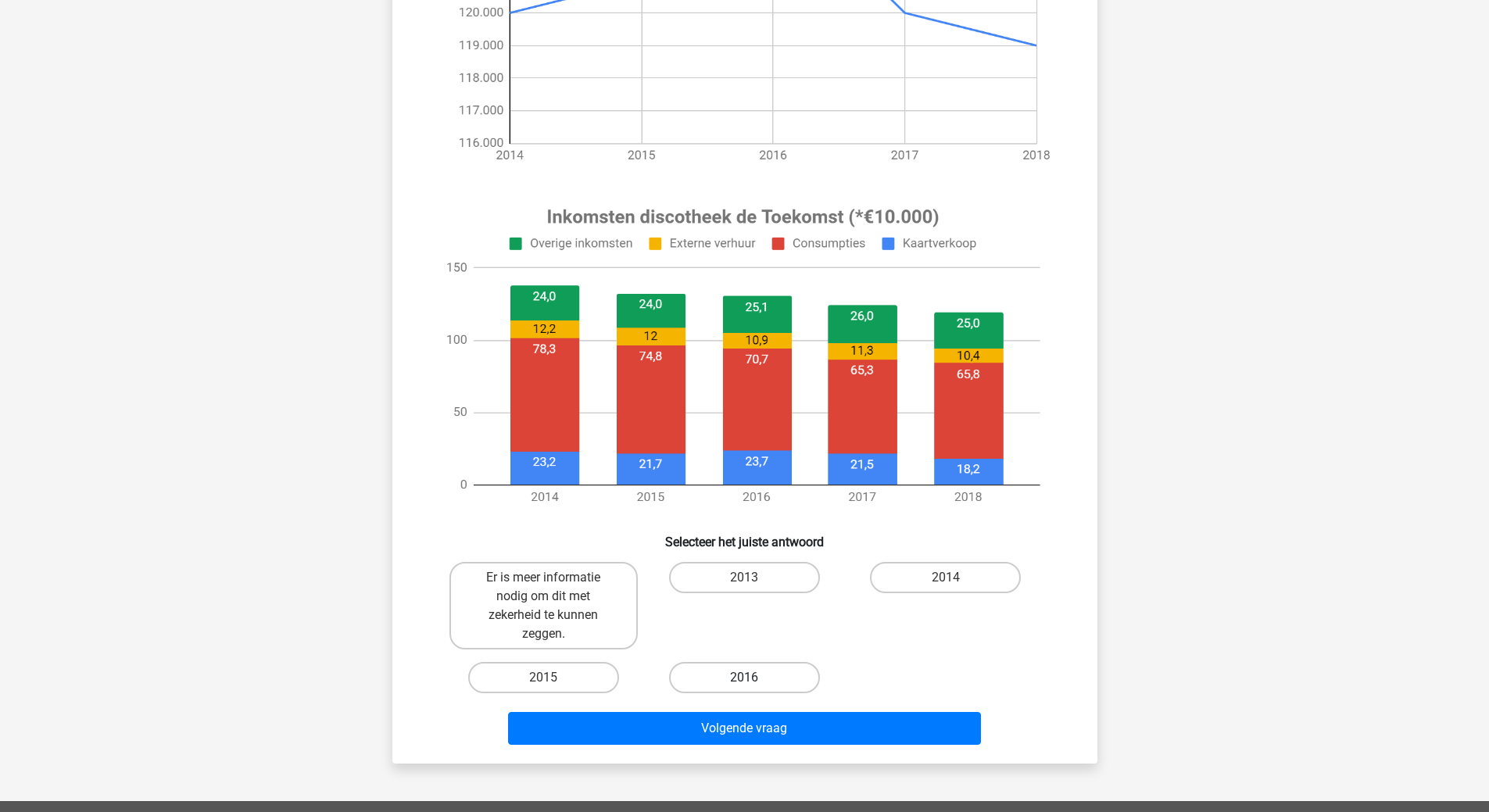
click at [686, 671] on label "2016" at bounding box center [744, 677] width 151 height 31
click at [744, 678] on input "2016" at bounding box center [749, 682] width 10 height 10
radio input "true"
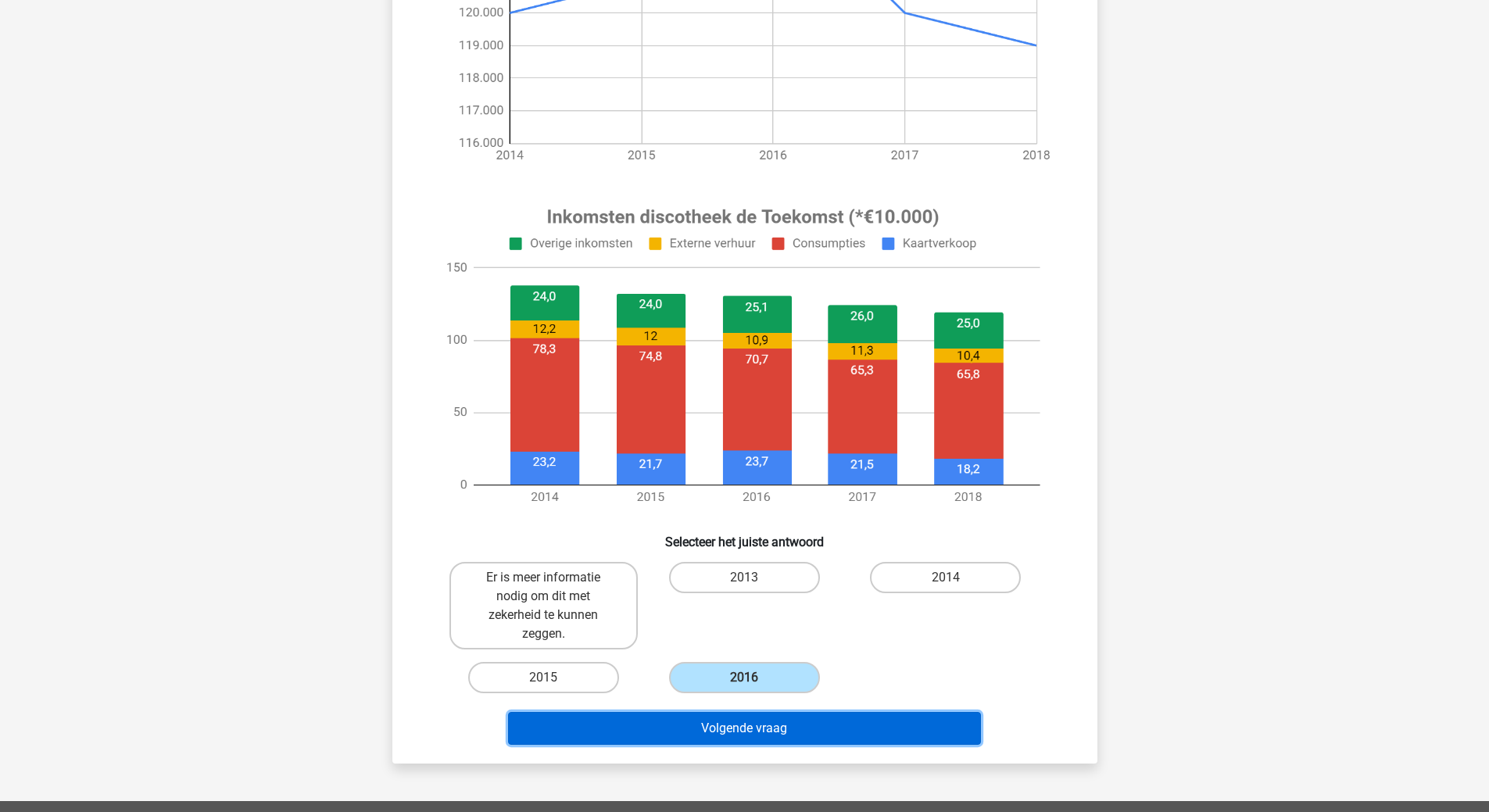
click at [775, 729] on button "Volgende vraag" at bounding box center [744, 728] width 473 height 33
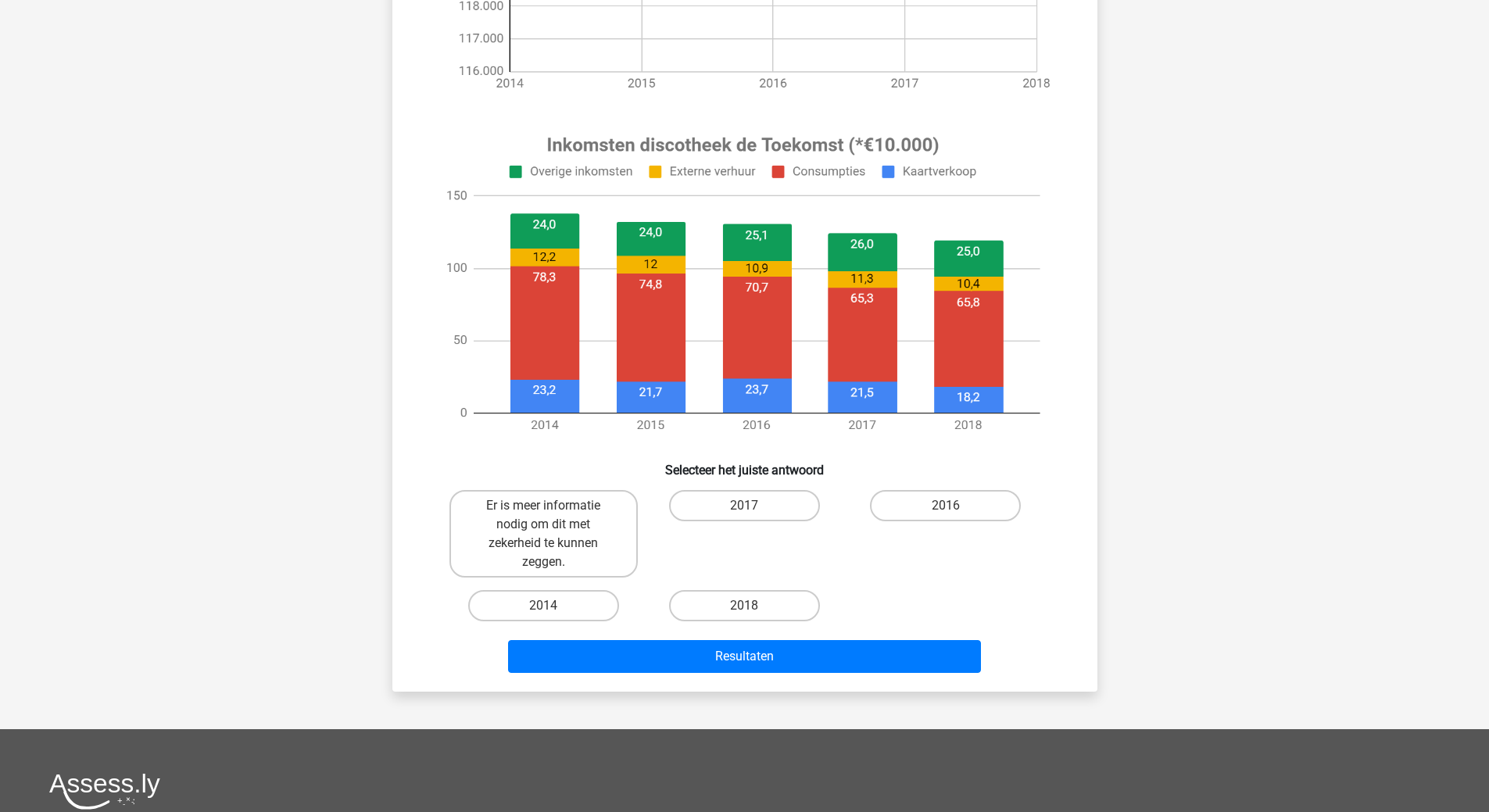
scroll to position [469, 0]
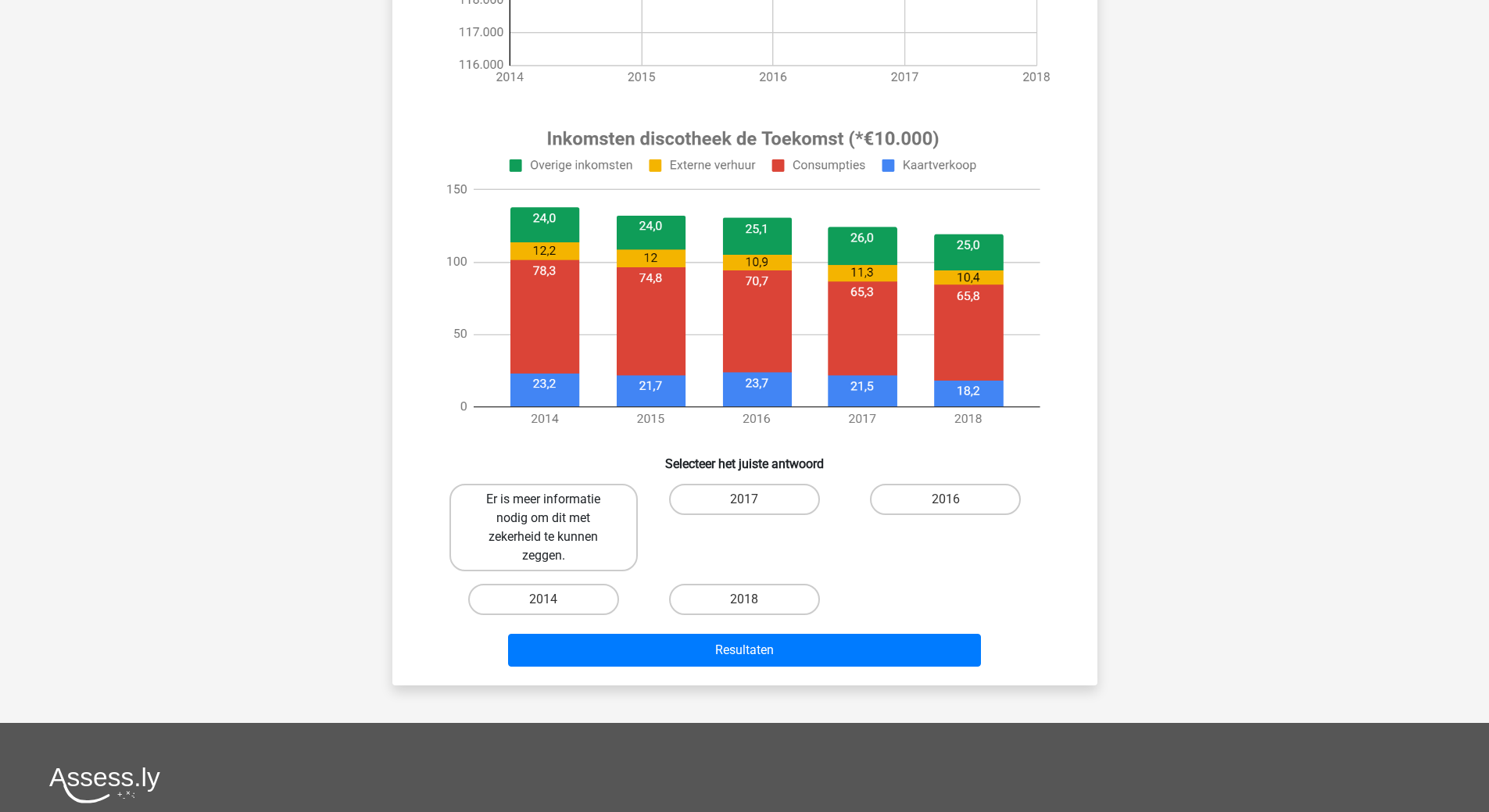
click at [505, 518] on label "Er is meer informatie nodig om dit met zekerheid te kunnen zeggen." at bounding box center [544, 528] width 189 height 87
click at [544, 510] on input "Er is meer informatie nodig om dit met zekerheid te kunnen zeggen." at bounding box center [548, 504] width 10 height 10
radio input "true"
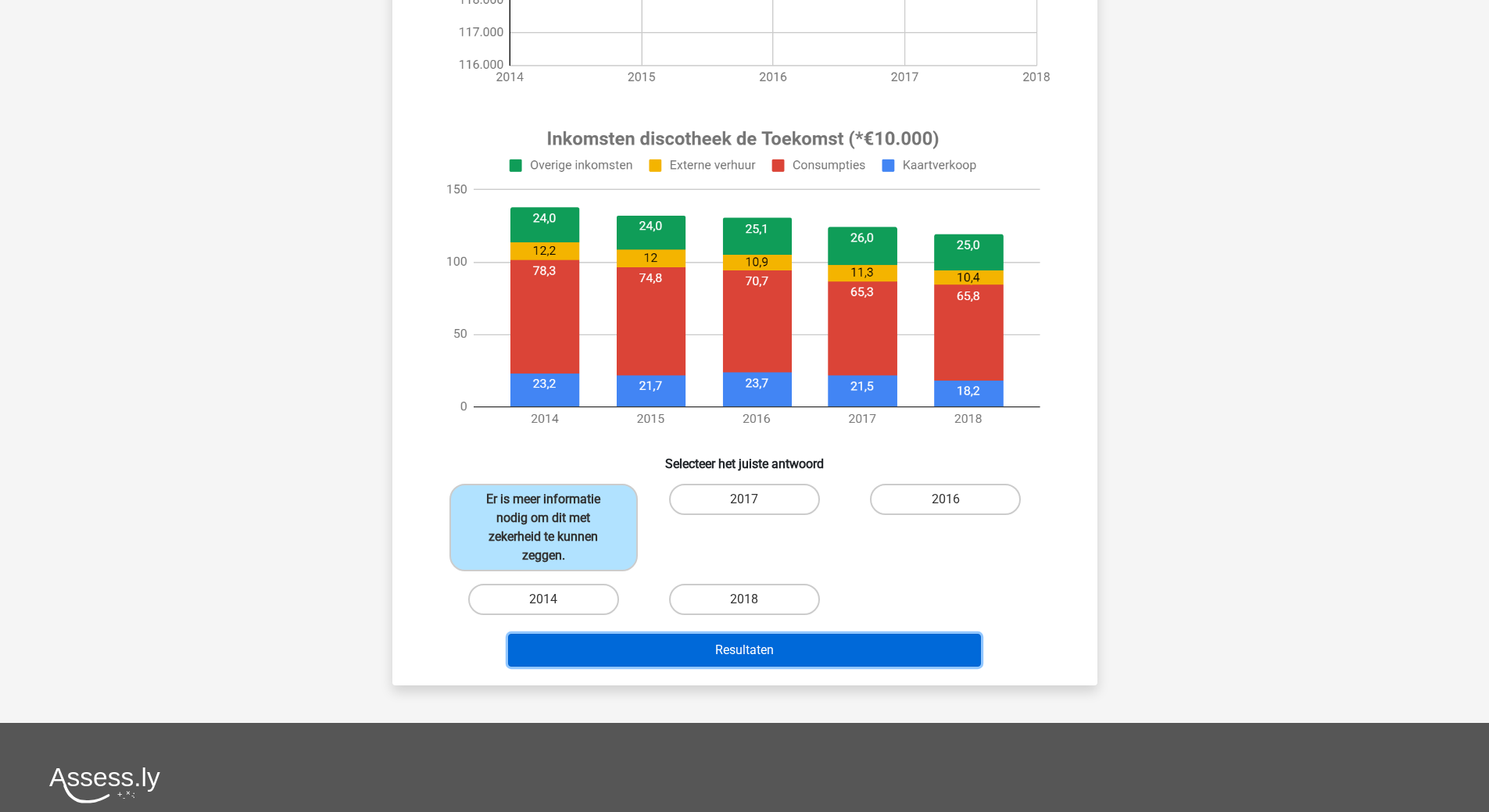
click at [730, 648] on button "Resultaten" at bounding box center [744, 650] width 473 height 33
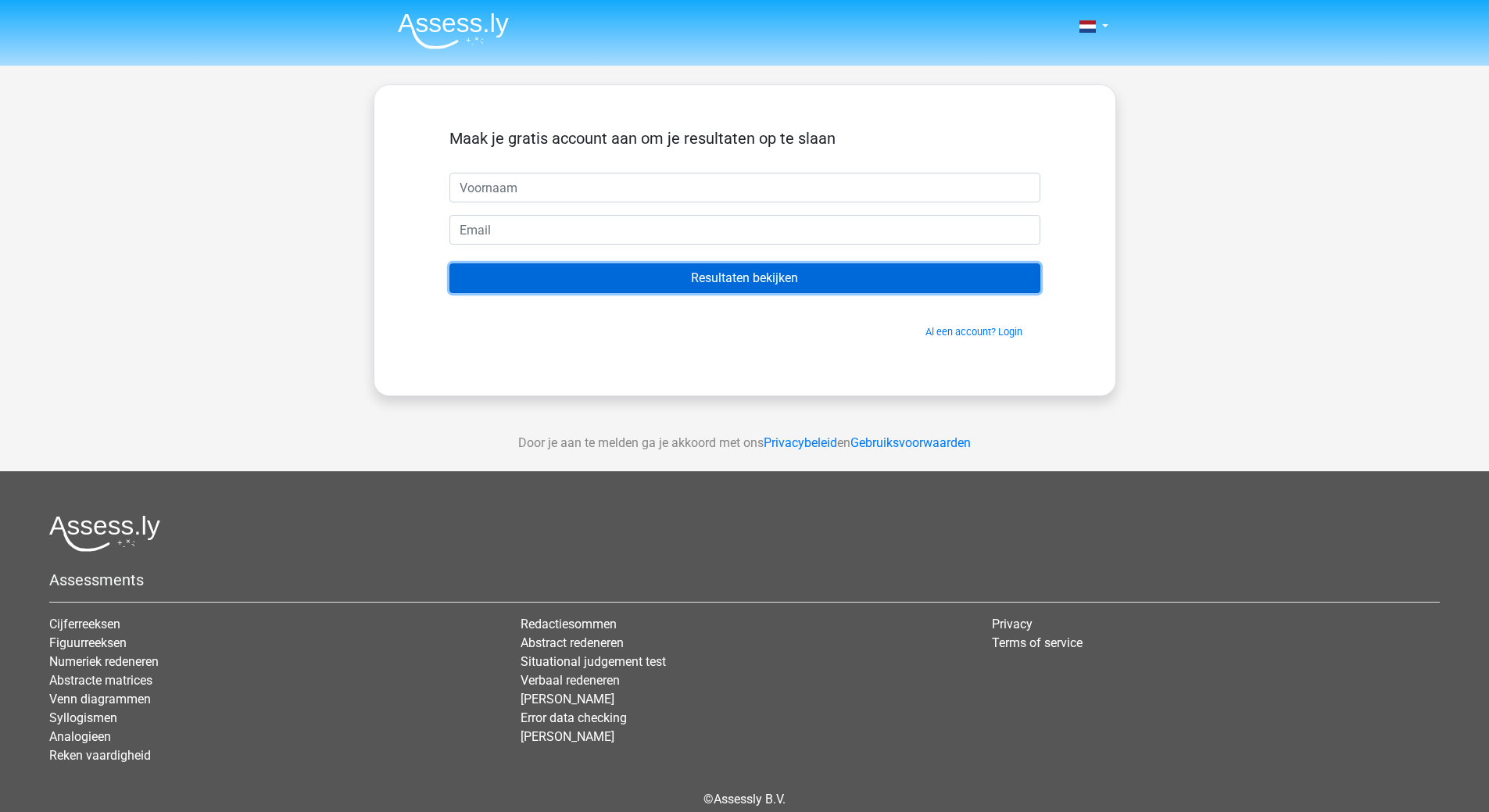
click at [759, 268] on input "Resultaten bekijken" at bounding box center [745, 279] width 591 height 30
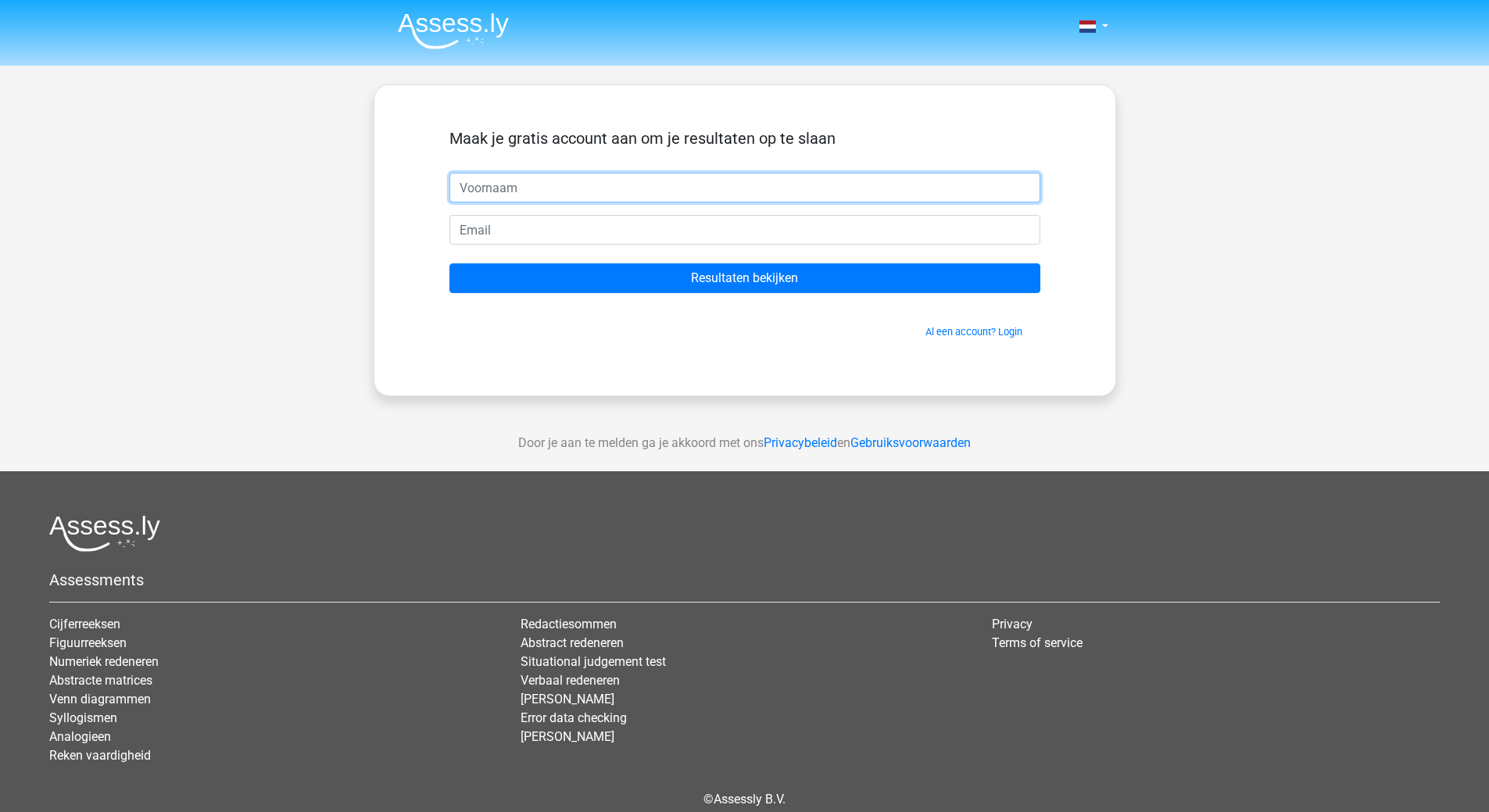
click at [504, 190] on input "text" at bounding box center [745, 188] width 591 height 30
type input "[PERSON_NAME]"
click at [470, 230] on input "email" at bounding box center [745, 230] width 591 height 30
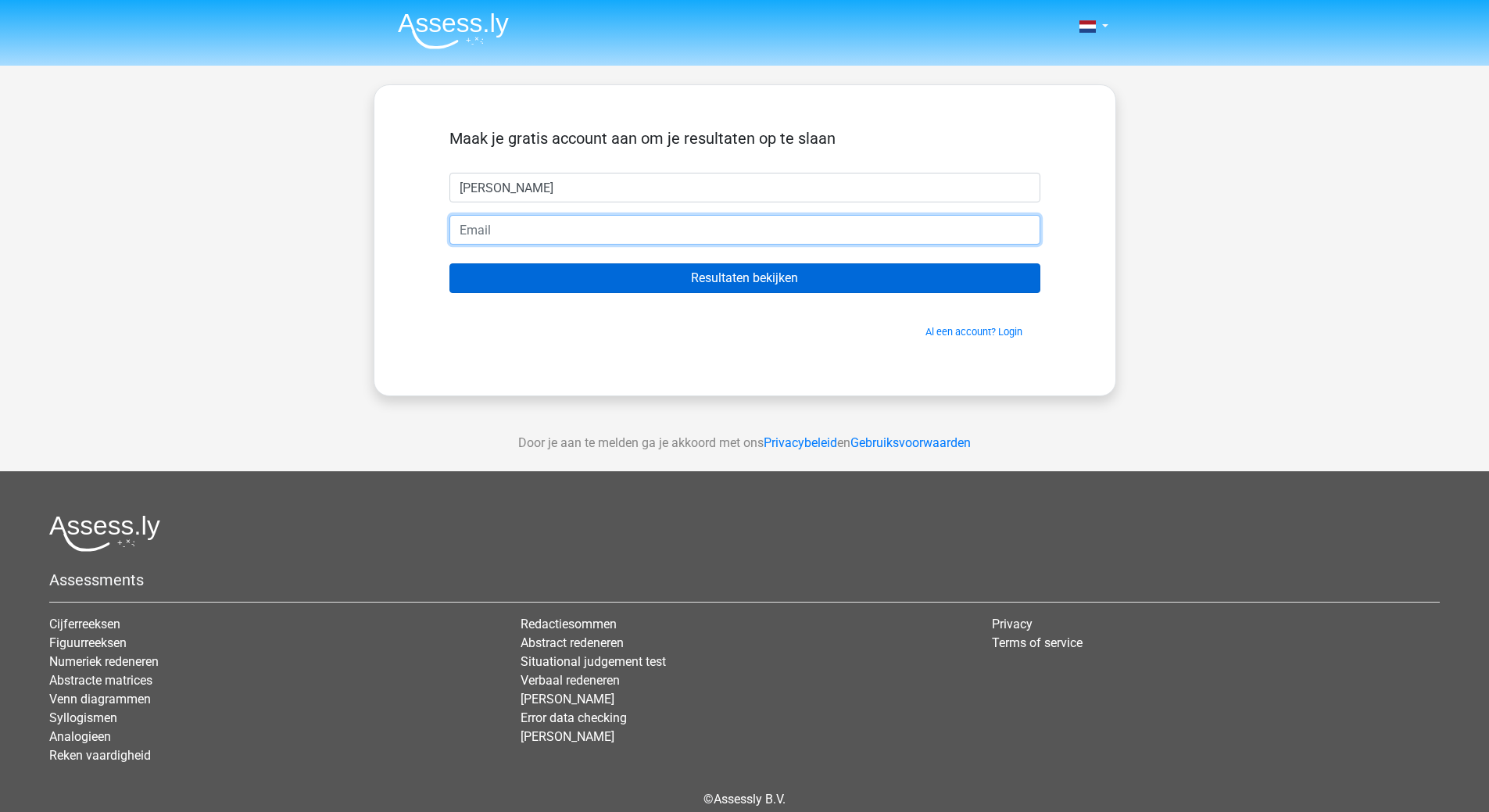
type input "[EMAIL_ADDRESS][DOMAIN_NAME]"
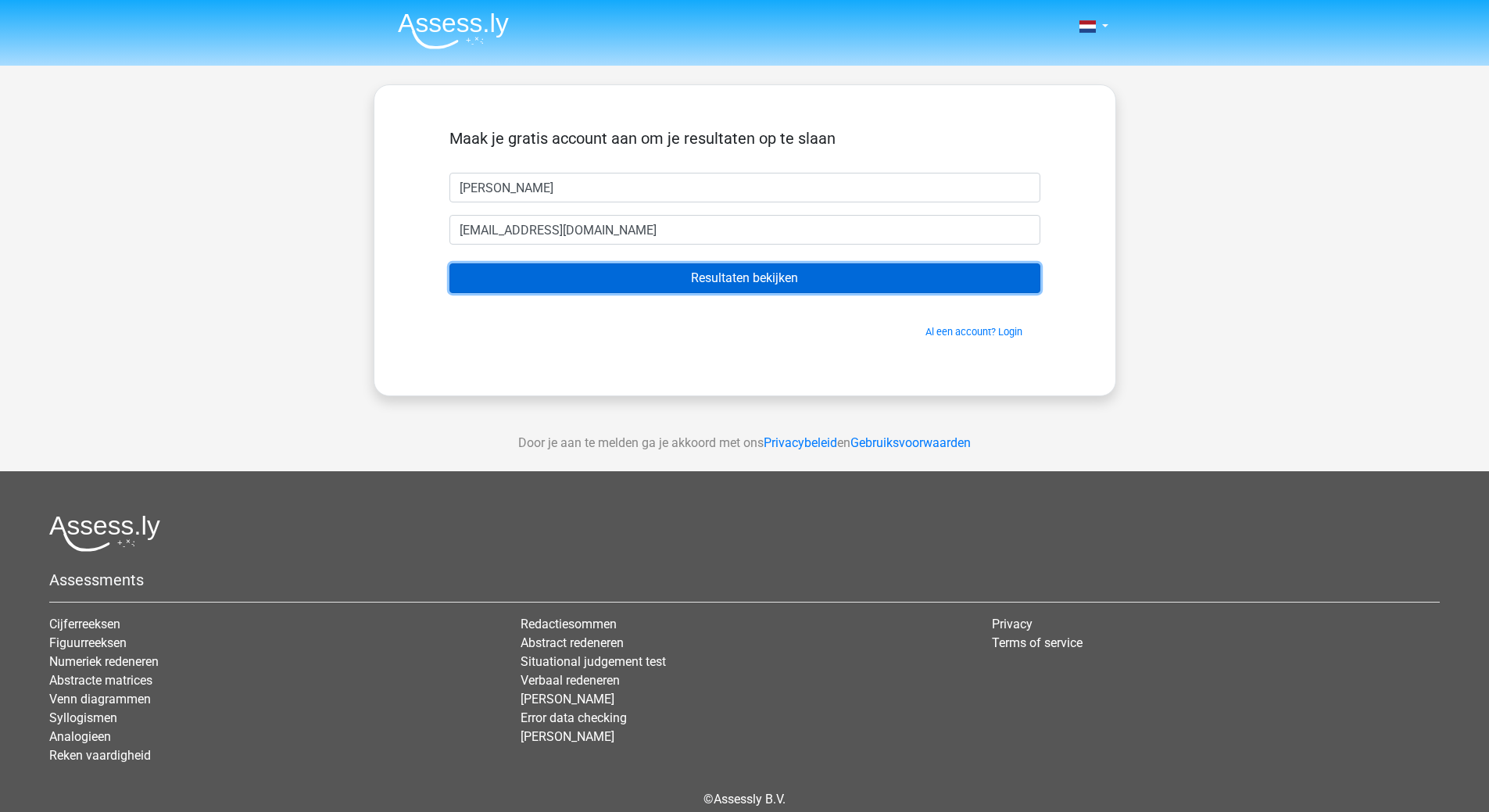
click at [741, 273] on input "Resultaten bekijken" at bounding box center [745, 279] width 591 height 30
